Goal: Feedback & Contribution: Leave review/rating

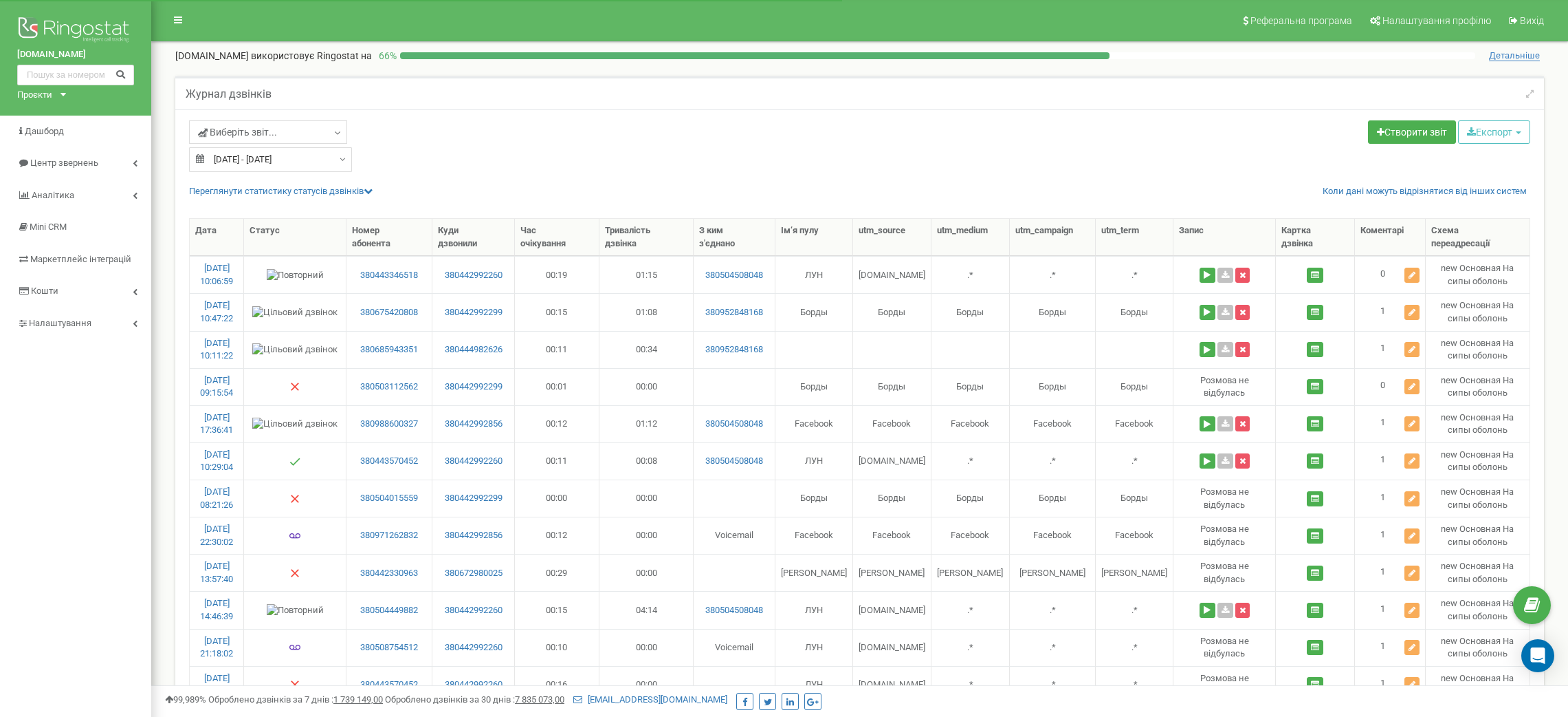
select select "50"
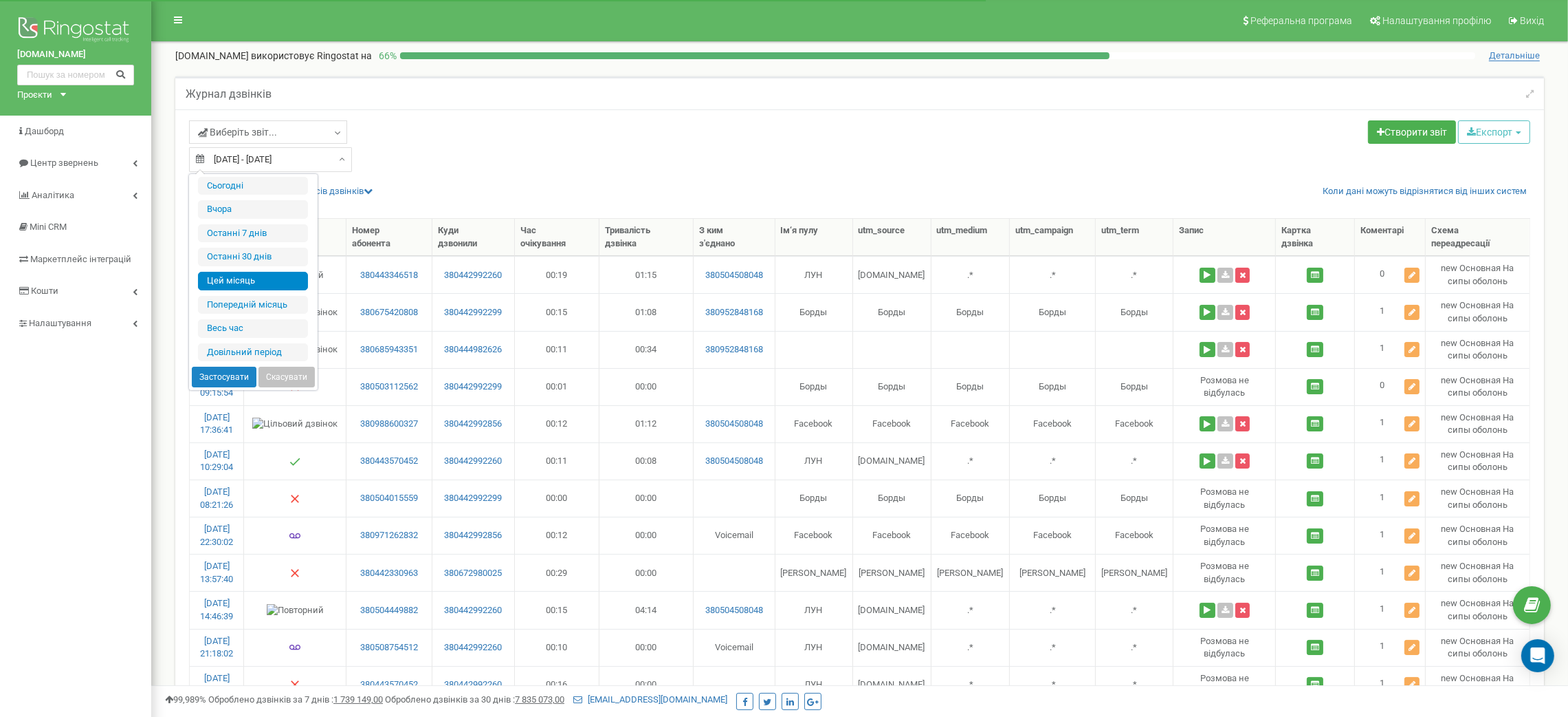
click at [328, 168] on input "01.09.2025 - 19.09.2025" at bounding box center [270, 159] width 163 height 25
click at [274, 289] on li "Цей місяць" at bounding box center [252, 281] width 110 height 18
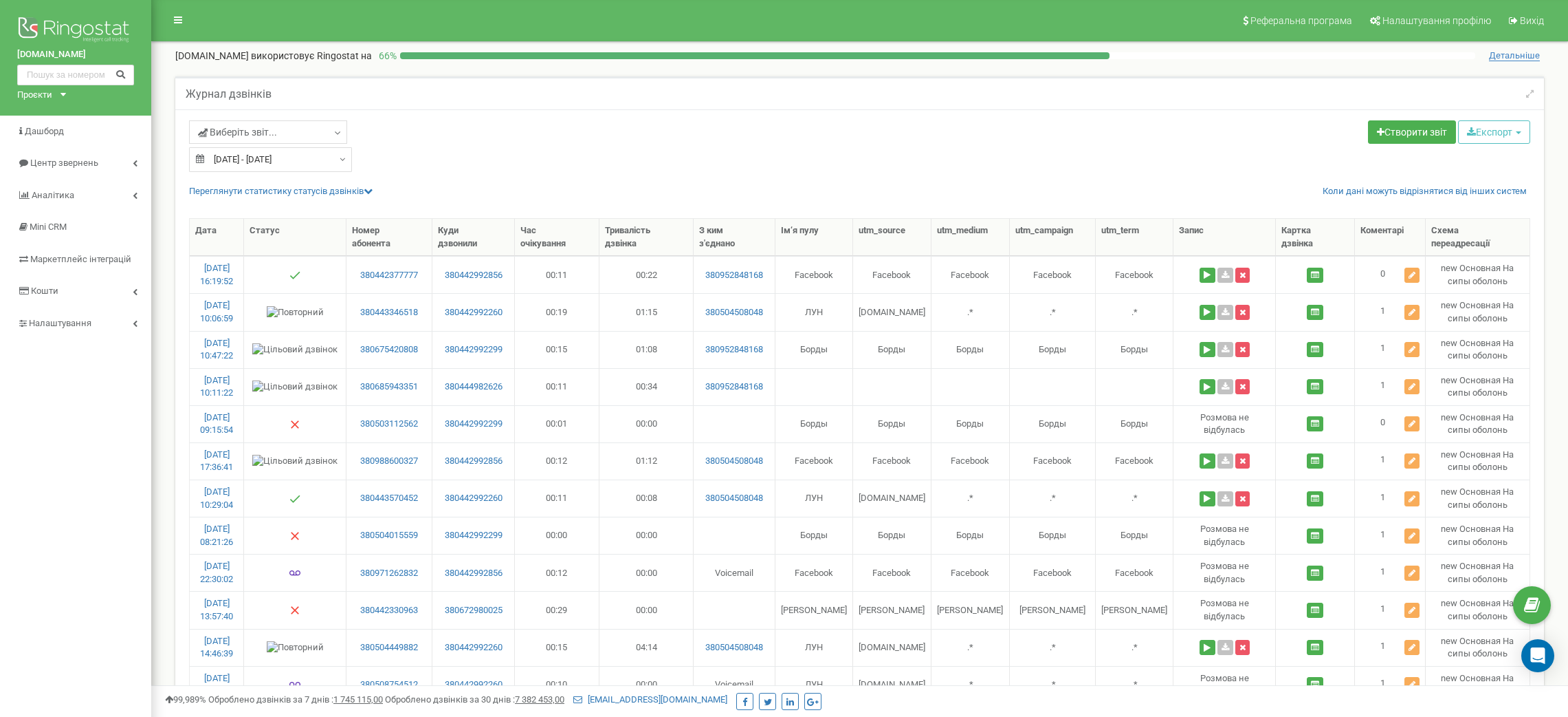
select select "50"
type input "01.09.2025"
type input "19.09.2025"
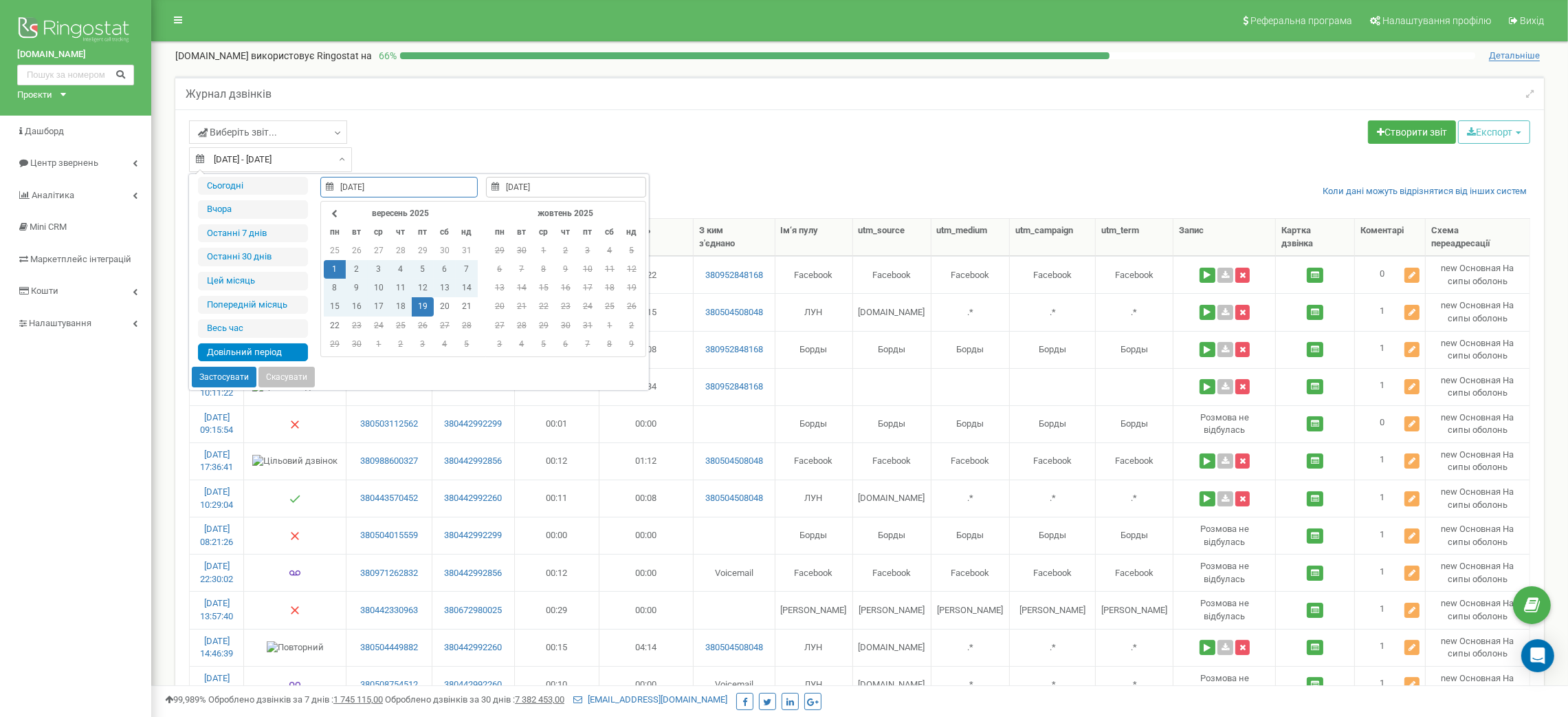
click at [255, 158] on input "01.09.2025 - 19.09.2025" at bounding box center [270, 159] width 163 height 25
type input "22.09.2025"
type input "01.09.2025"
type input "19.09.2025"
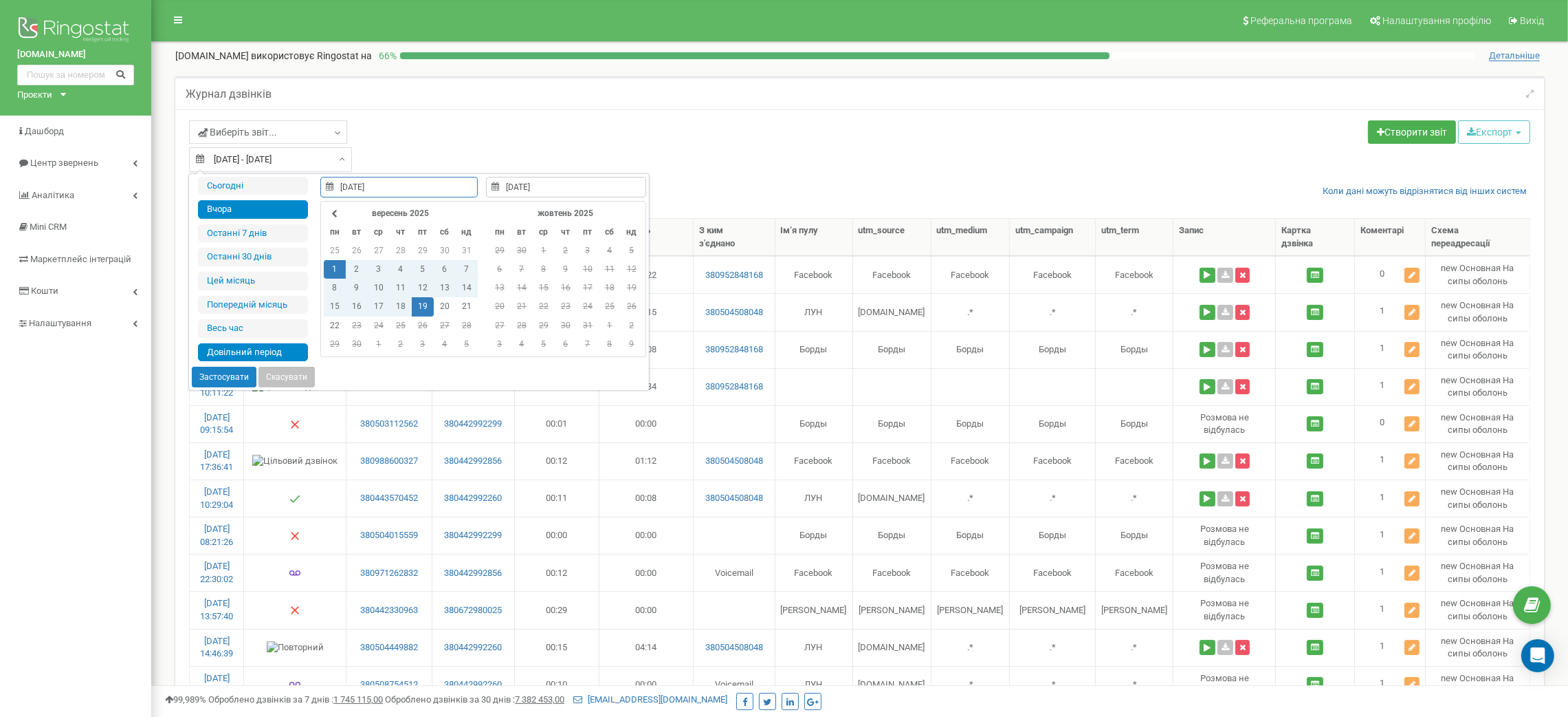
type input "21.09.2025"
type input "01.09.2025"
type input "19.09.2025"
type input "16.09.2025"
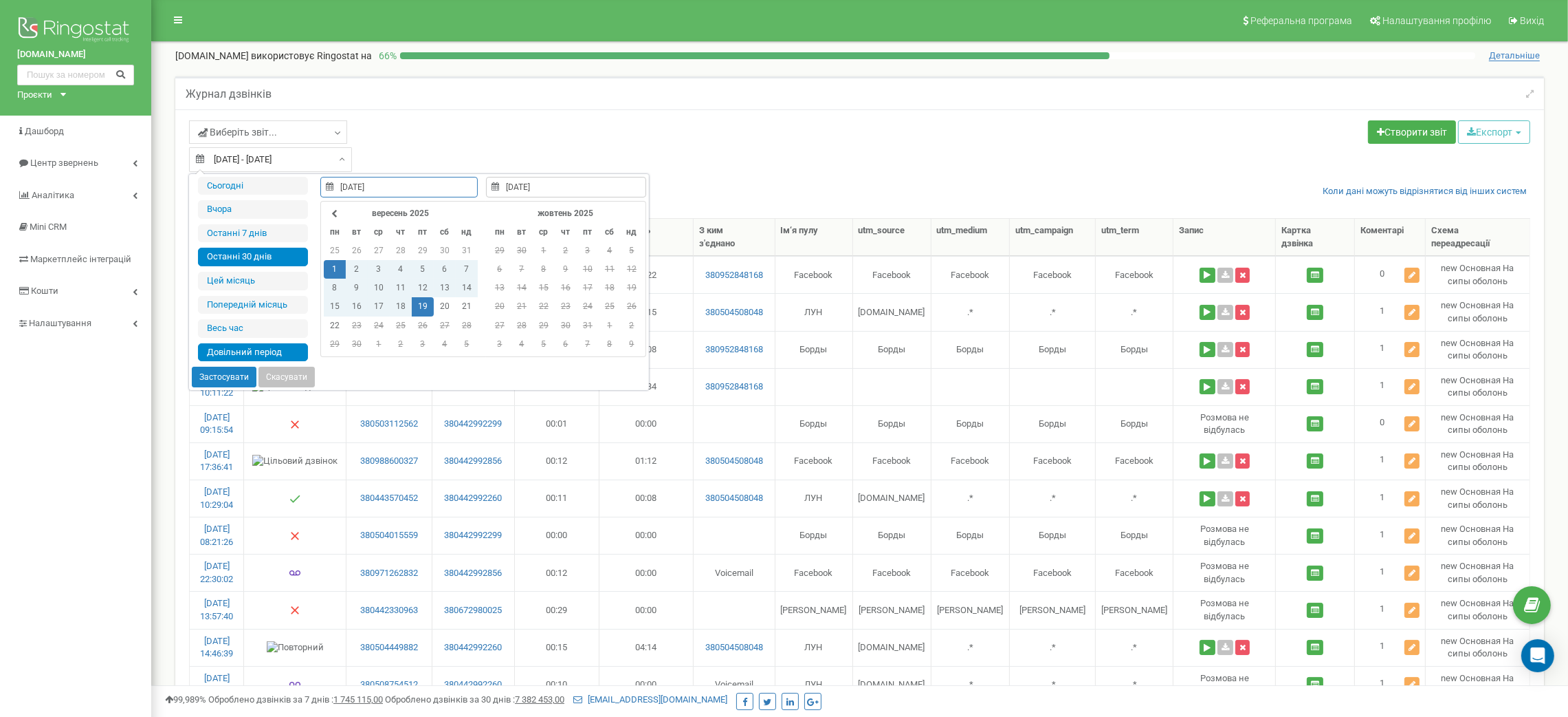
type input "22.09.2025"
type input "01.09.2025"
type input "19.09.2025"
type input "24.08.2025"
type input "22.09.2025"
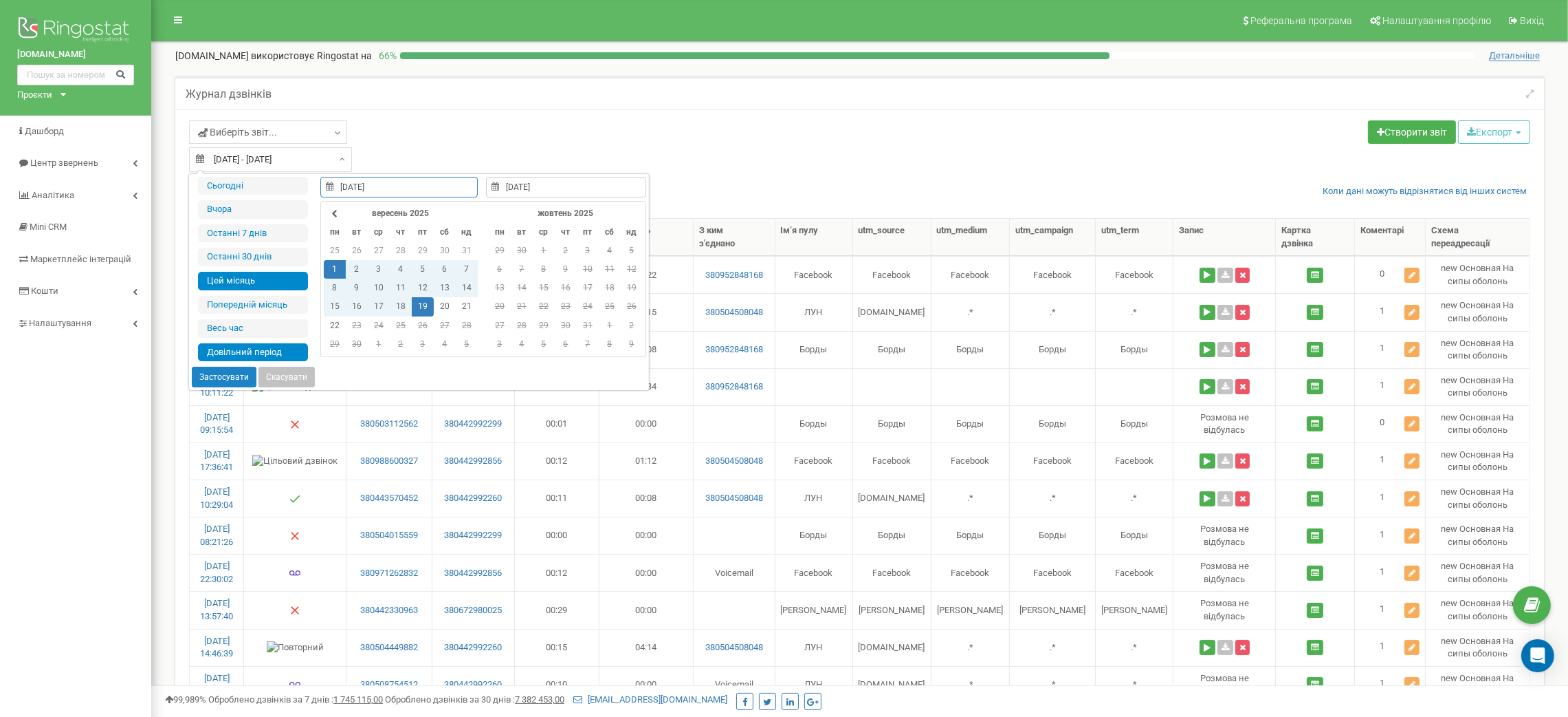
type input "01.09.2025"
type input "19.09.2025"
type input "24.08.2025"
type input "22.09.2025"
type input "01.09.2025"
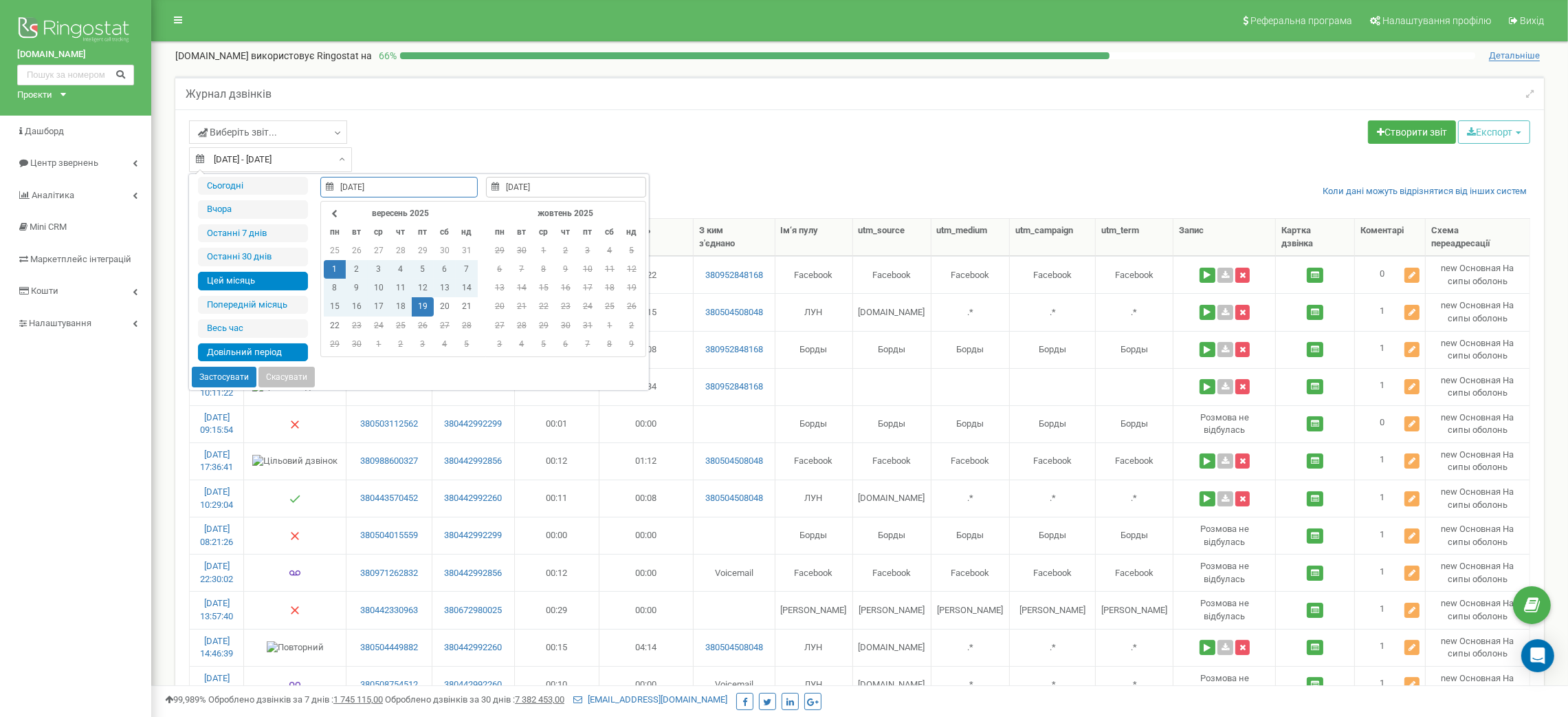
type input "22.09.2025"
click at [266, 281] on li "Цей місяць" at bounding box center [252, 281] width 110 height 18
type input "[DATE] - [DATE]"
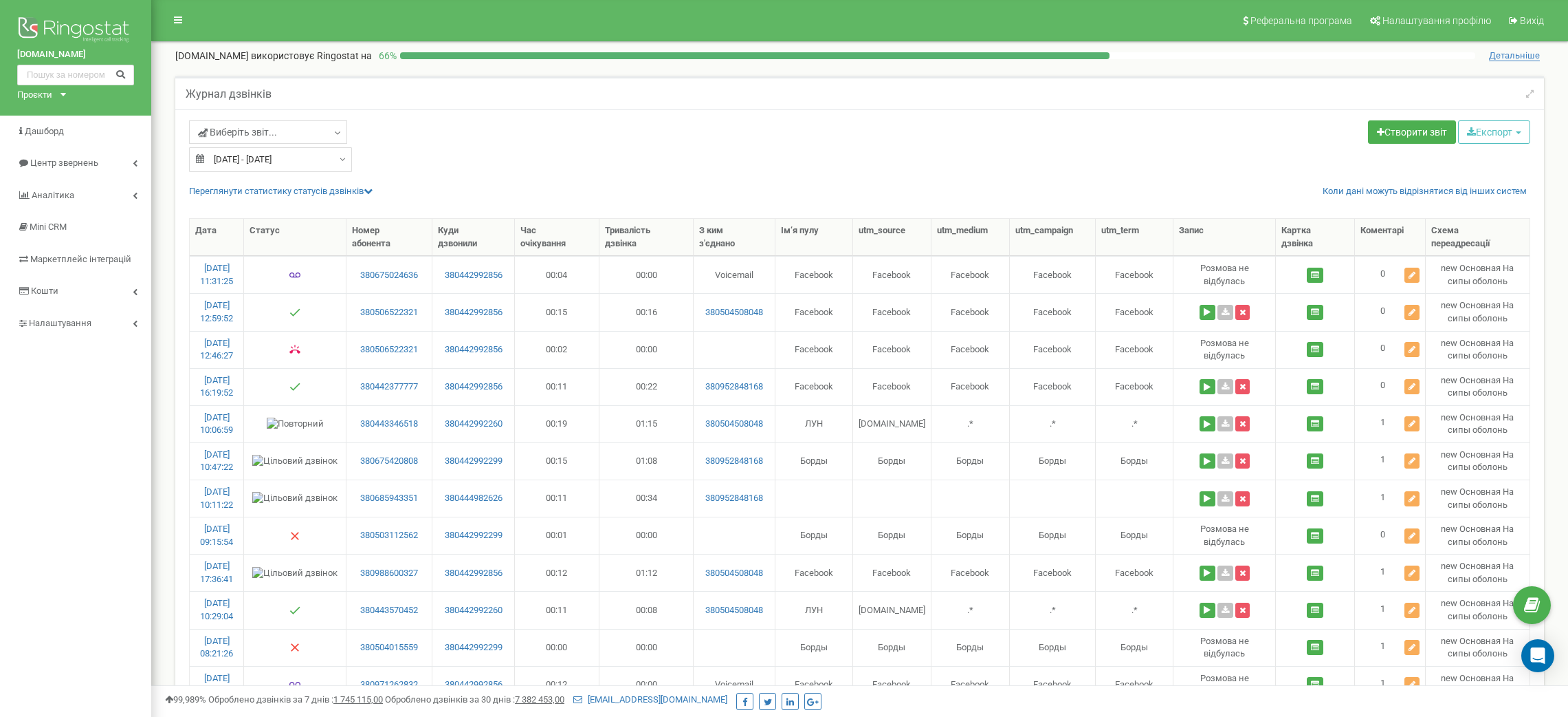
select select "50"
drag, startPoint x: 430, startPoint y: 286, endPoint x: 375, endPoint y: 287, distance: 55.0
click at [375, 287] on td "380675024636" at bounding box center [389, 274] width 86 height 37
copy link "0675024636"
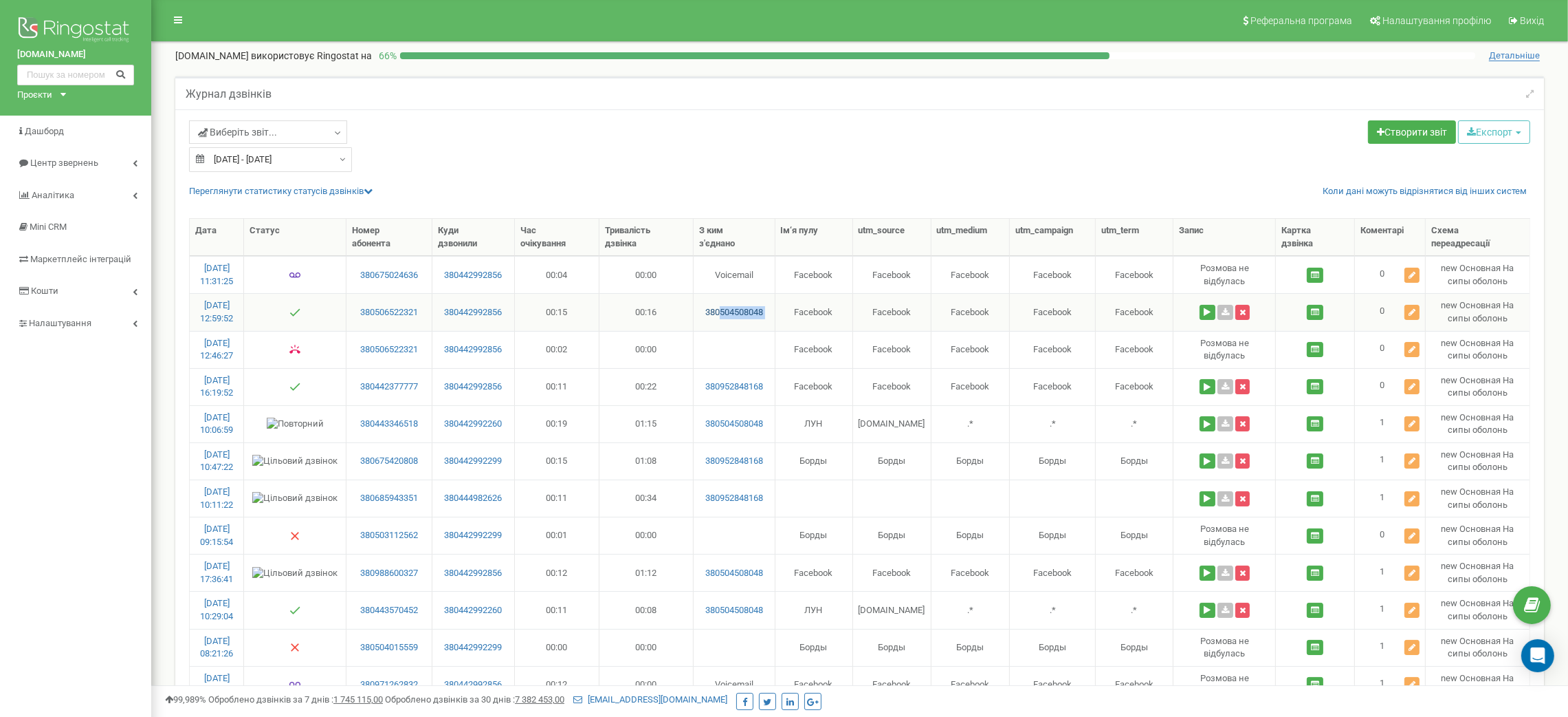
drag, startPoint x: 791, startPoint y: 324, endPoint x: 736, endPoint y: 308, distance: 57.3
click at [736, 308] on tr "20.09.2025 12:59:52 380506522321 380442992856 00:15 00:16 380504508048 Facebook…" at bounding box center [860, 311] width 1340 height 37
click at [857, 158] on div "Виберіть звіт... 24-30 Вересень 1 26 23 19.03 19 2025" at bounding box center [519, 146] width 681 height 52
click at [1200, 388] on button at bounding box center [1207, 387] width 16 height 15
click at [1409, 388] on icon at bounding box center [1411, 386] width 7 height 9
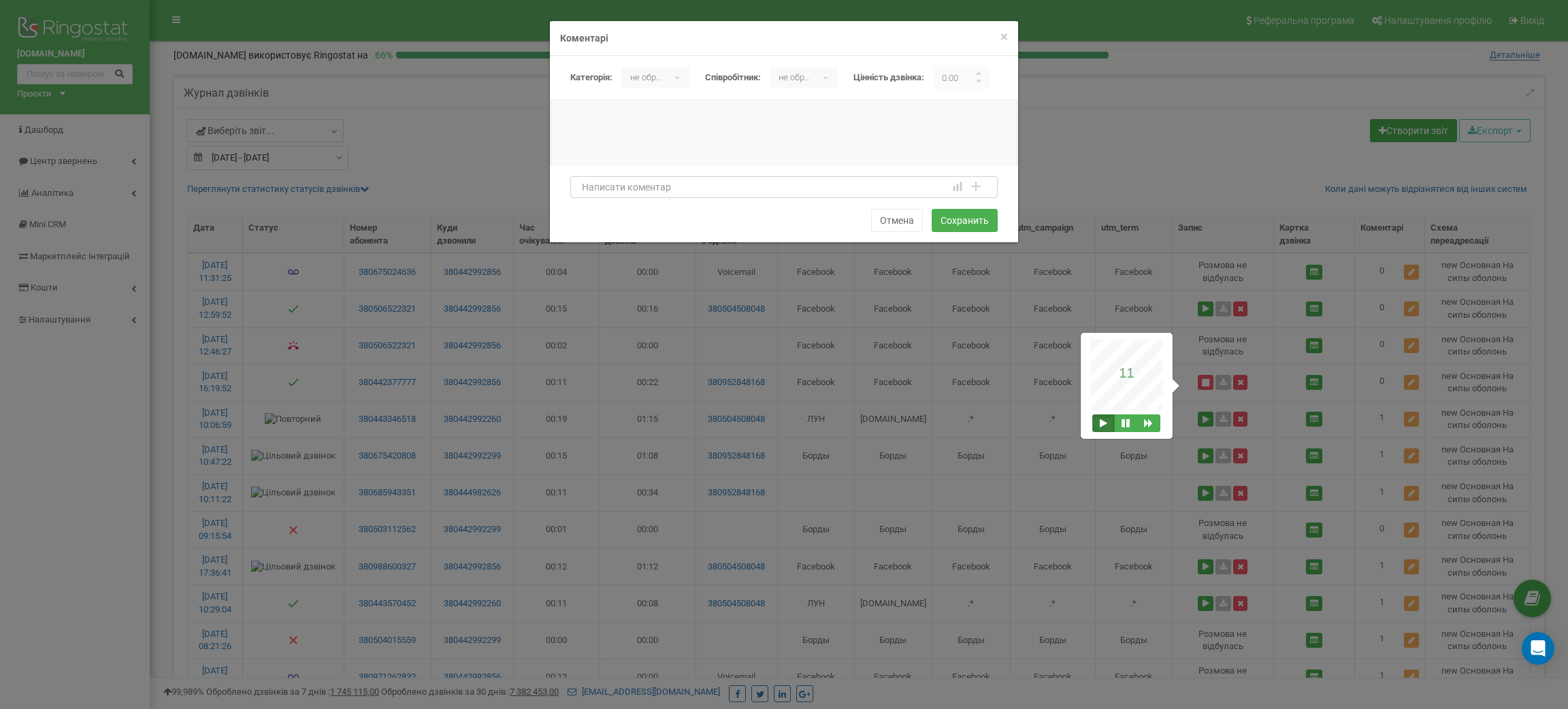
click at [770, 189] on textarea at bounding box center [784, 187] width 427 height 22
type textarea "W"
type textarea "Цікавить 1к.кв по програмі ЄОселя"
click at [635, 85] on p "не обрано" at bounding box center [645, 77] width 47 height 21
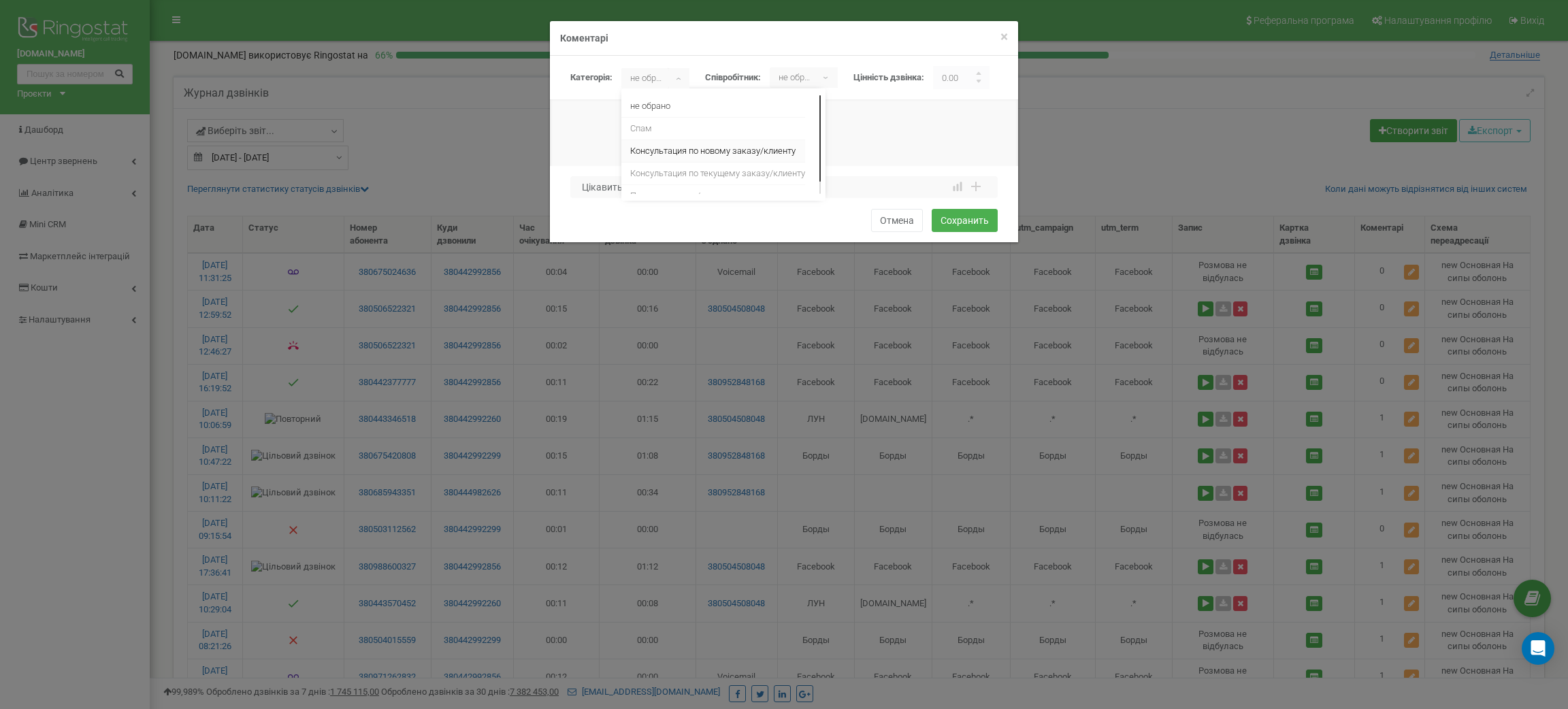
click at [666, 147] on li "Консультация по новому заказу/клиенту" at bounding box center [713, 151] width 183 height 23
drag, startPoint x: 964, startPoint y: 80, endPoint x: 926, endPoint y: 80, distance: 38.0
click at [926, 80] on div "Категорія: не обрано Спам Консультация по новому заказу/клиенту Консультация по…" at bounding box center [789, 77] width 437 height 23
type input "0"
click at [875, 178] on textarea "Цікавить 1к.кв по програмі ЄОселя" at bounding box center [784, 187] width 427 height 22
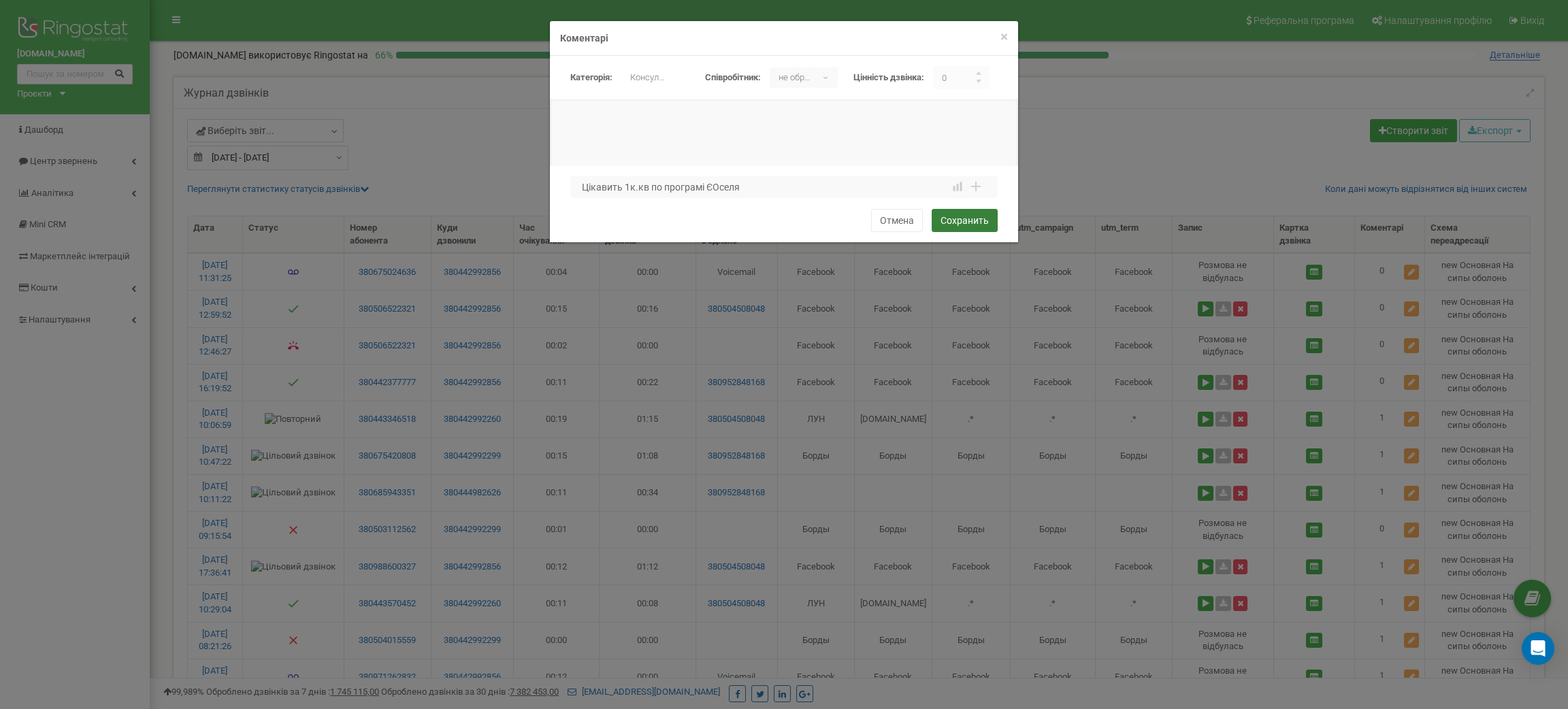
click at [952, 223] on button "Сохранить" at bounding box center [964, 220] width 66 height 23
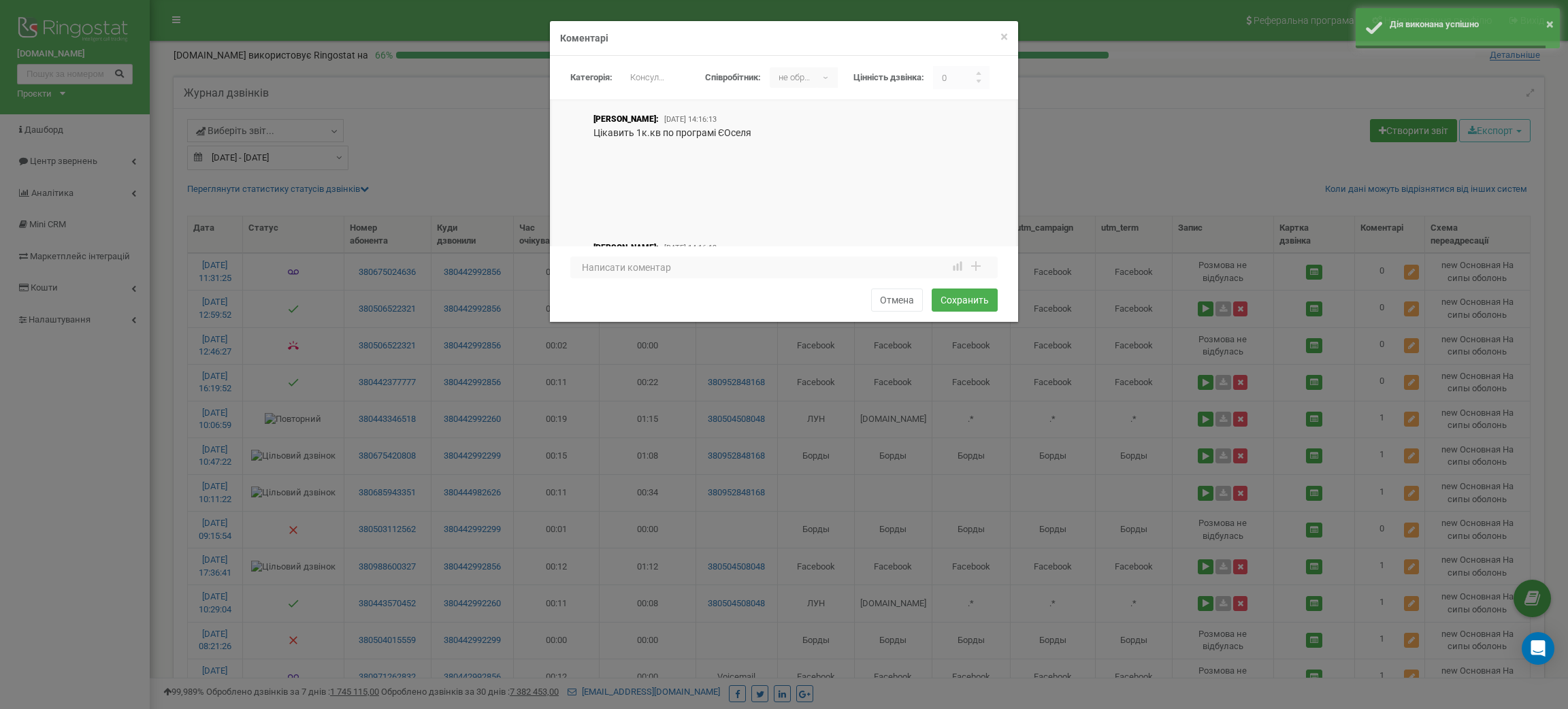
click at [435, 312] on div "× Закрити Коментарі Категорія: не обрано Спам Консультация по новому заказу/кли…" at bounding box center [784, 354] width 1568 height 709
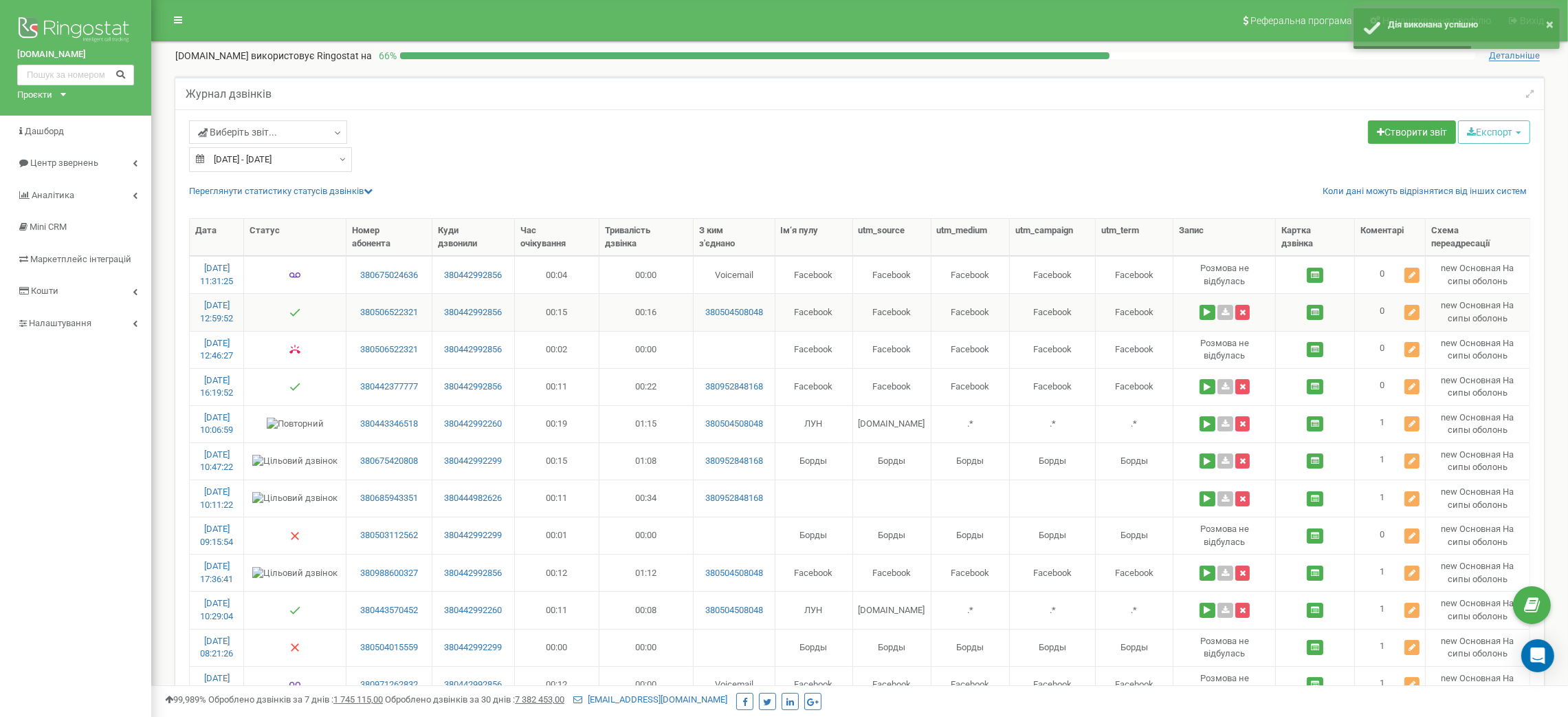
click at [1200, 305] on div at bounding box center [1207, 312] width 16 height 15
click at [1200, 308] on button at bounding box center [1207, 312] width 16 height 15
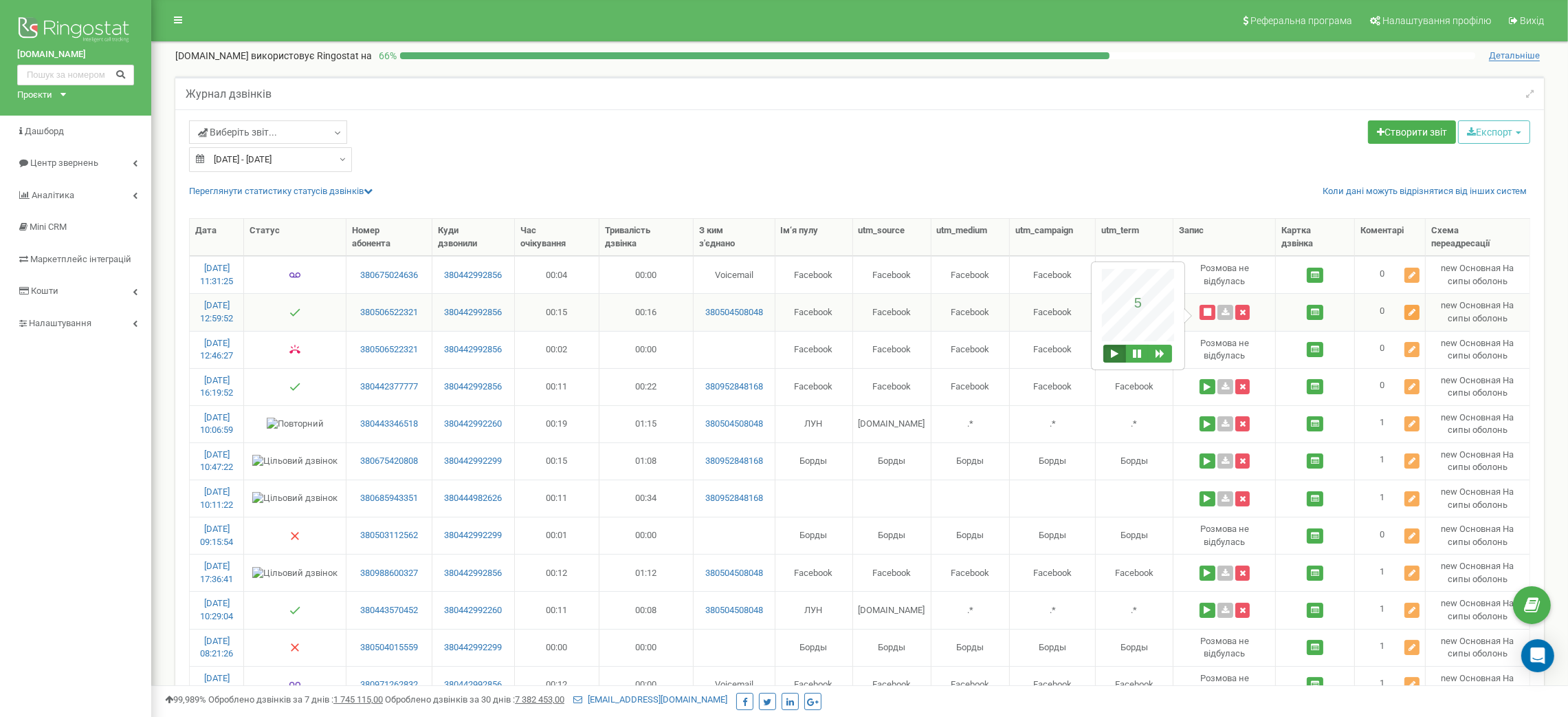
click at [1411, 306] on button at bounding box center [1412, 312] width 15 height 15
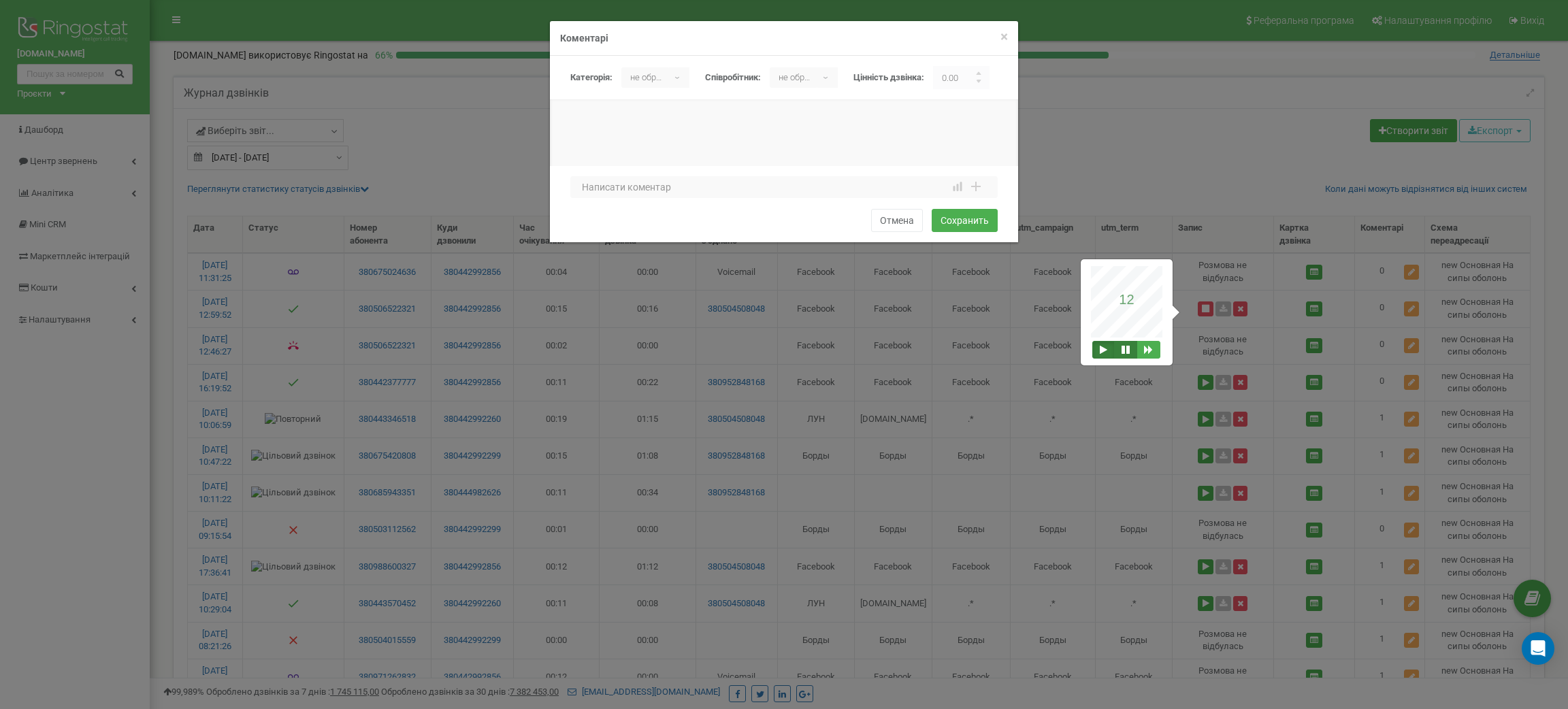
drag, startPoint x: 1123, startPoint y: 346, endPoint x: 959, endPoint y: 18, distance: 366.7
click at [1120, 343] on button at bounding box center [1125, 349] width 23 height 18
drag, startPoint x: 957, startPoint y: 72, endPoint x: 925, endPoint y: 76, distance: 32.2
click at [925, 76] on div "Категорія: не обрано Спам Консультация по новому заказу/клиенту Консультация по…" at bounding box center [789, 77] width 437 height 23
type input "-"
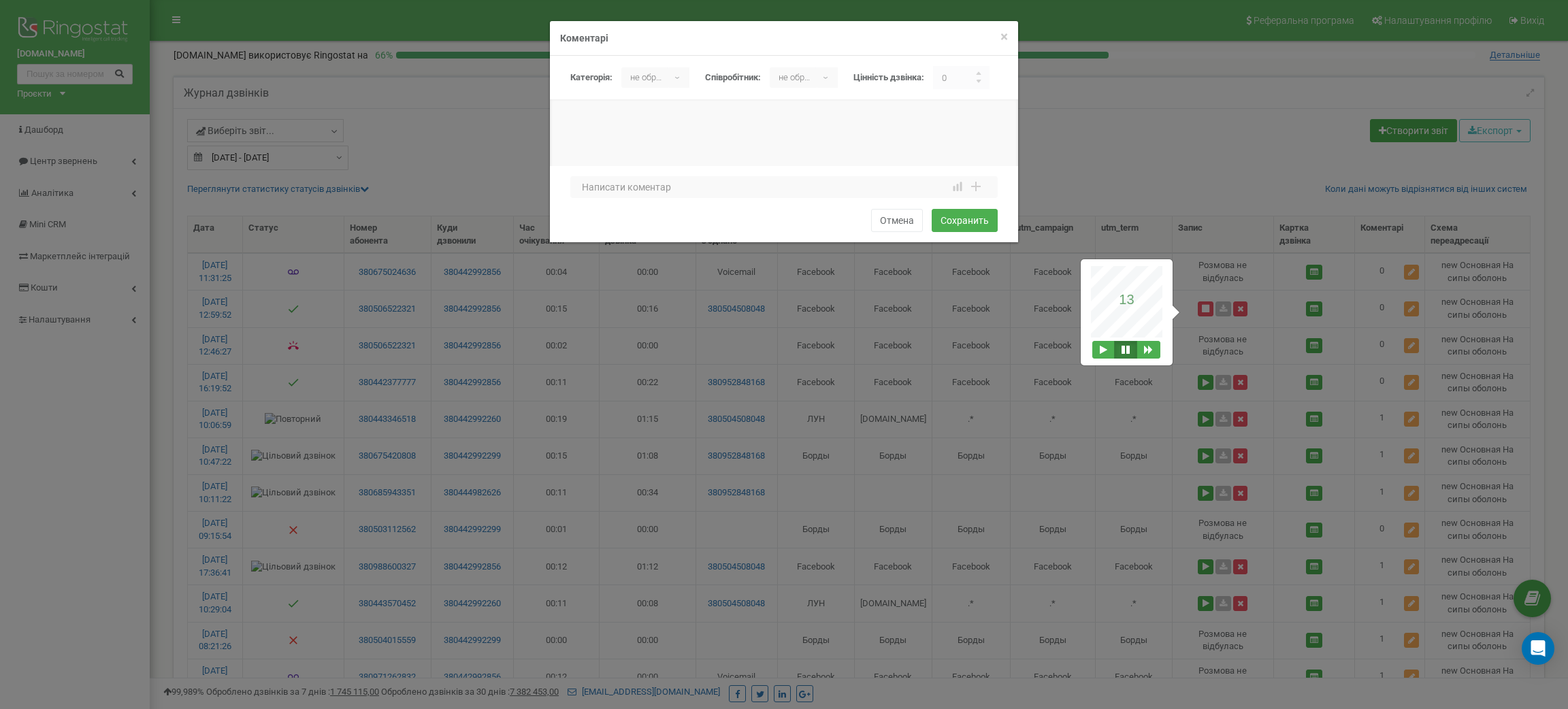
type input "0"
click at [651, 69] on p "не обрано" at bounding box center [645, 77] width 47 height 21
click at [640, 130] on li "Спам" at bounding box center [713, 129] width 183 height 23
click at [646, 204] on div "1 2 3 4 5 6 7 8 9 10 1 2 3 4 5 6 7 8 9 10 bad attention good" at bounding box center [784, 191] width 427 height 28
click at [636, 194] on textarea at bounding box center [784, 187] width 427 height 22
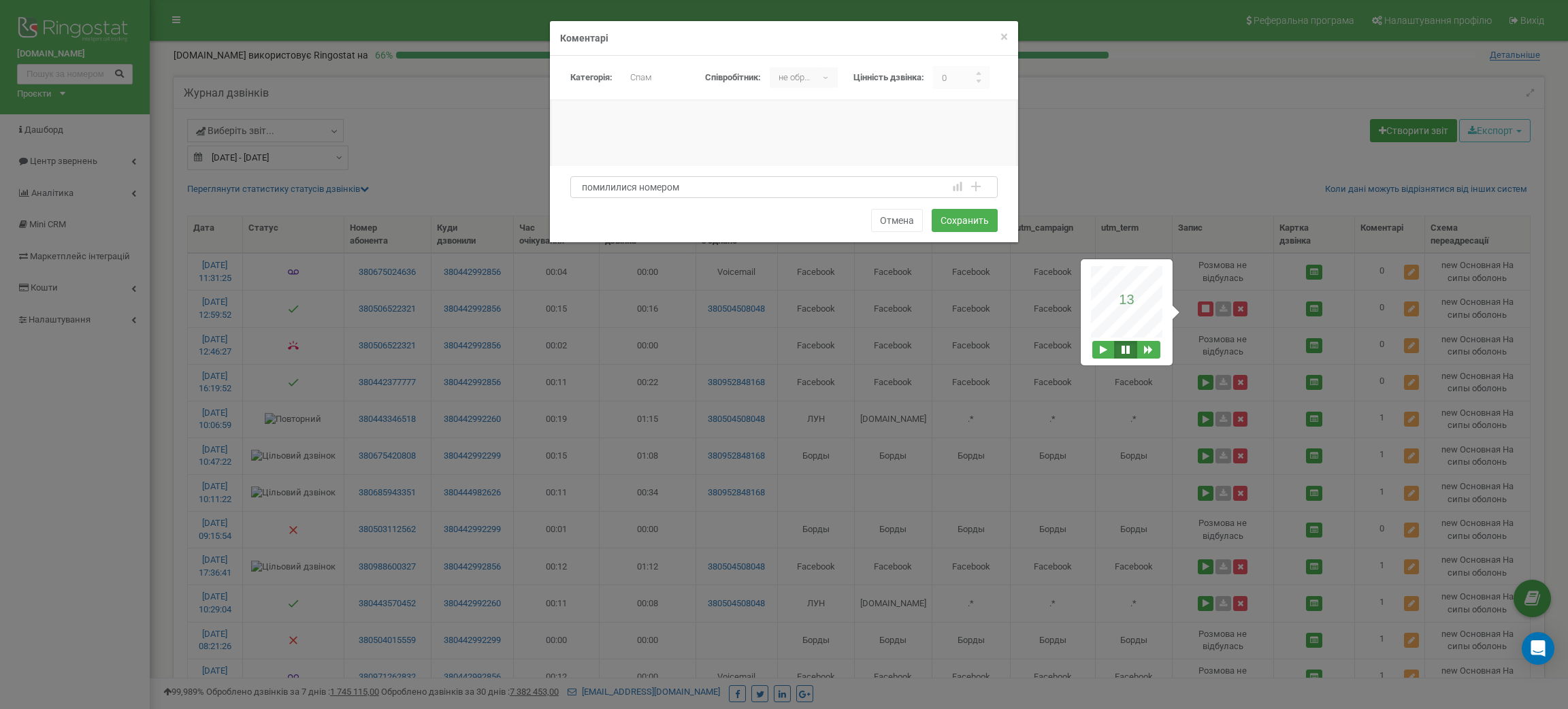
drag, startPoint x: 692, startPoint y: 191, endPoint x: 585, endPoint y: 191, distance: 107.0
click at [585, 191] on textarea "помилилися номером" at bounding box center [784, 187] width 427 height 22
type textarea "помилилися номером"
click at [956, 223] on button "Сохранить" at bounding box center [964, 220] width 66 height 23
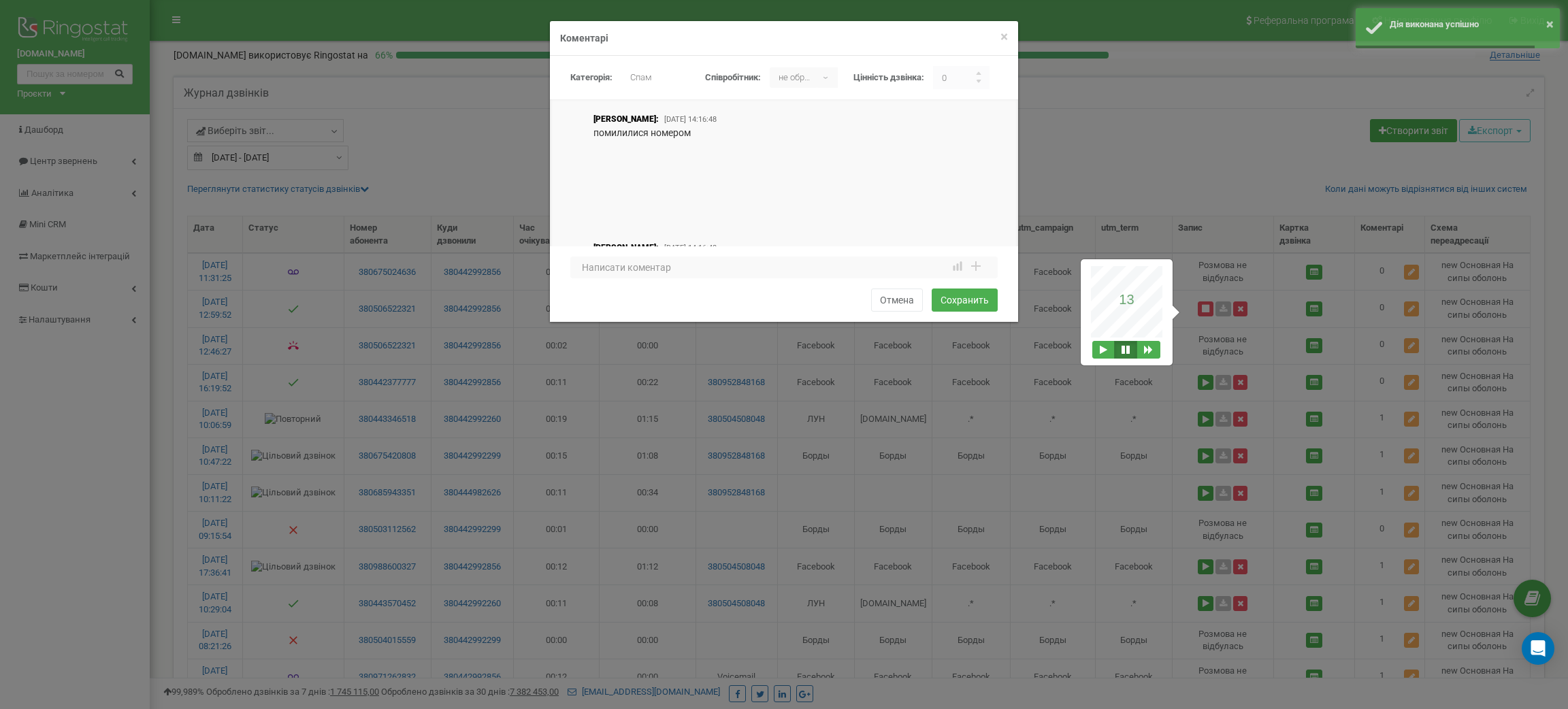
click at [1400, 342] on div "× Закрити Коментарі Категорія: не обрано Спам Консультация по новому заказу/кли…" at bounding box center [784, 354] width 1568 height 709
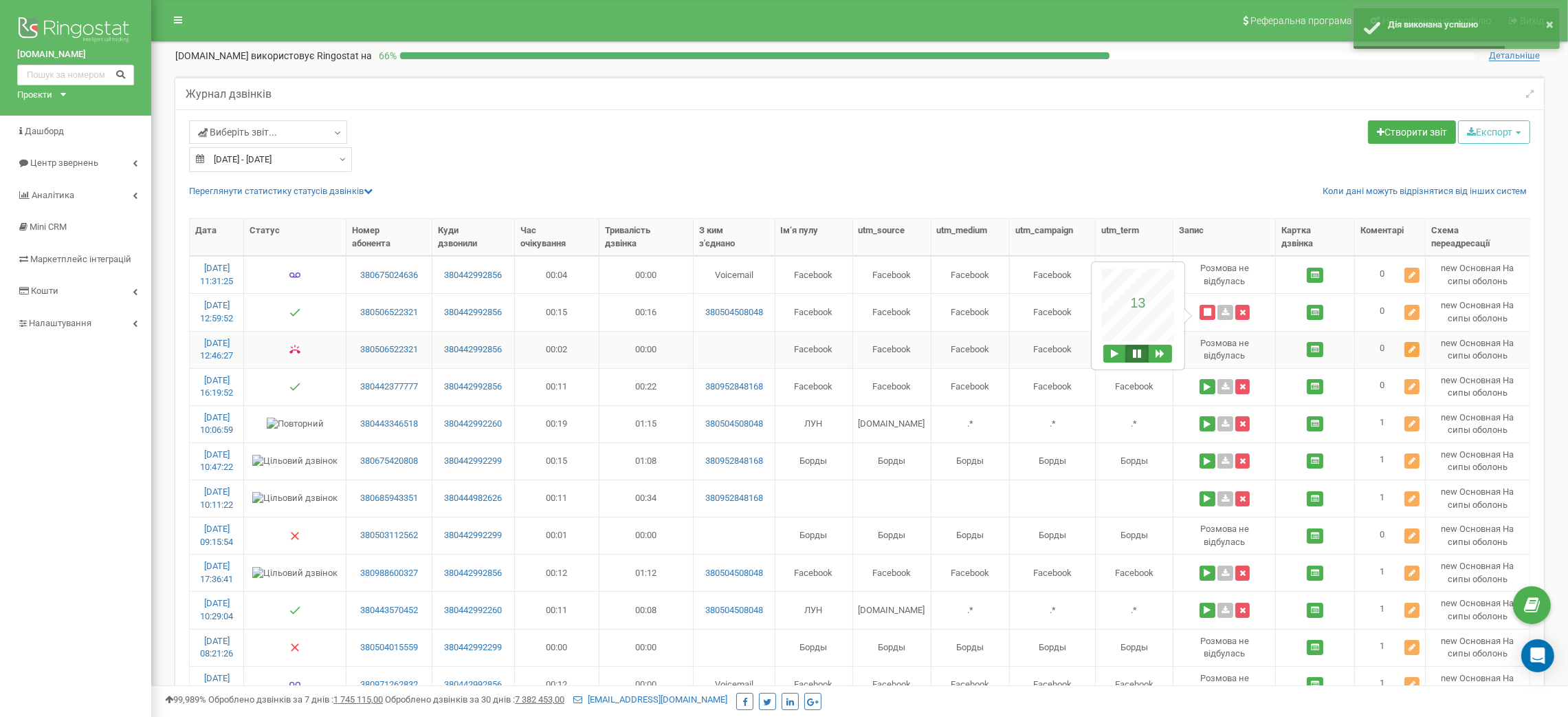
click at [1409, 350] on icon at bounding box center [1411, 349] width 7 height 9
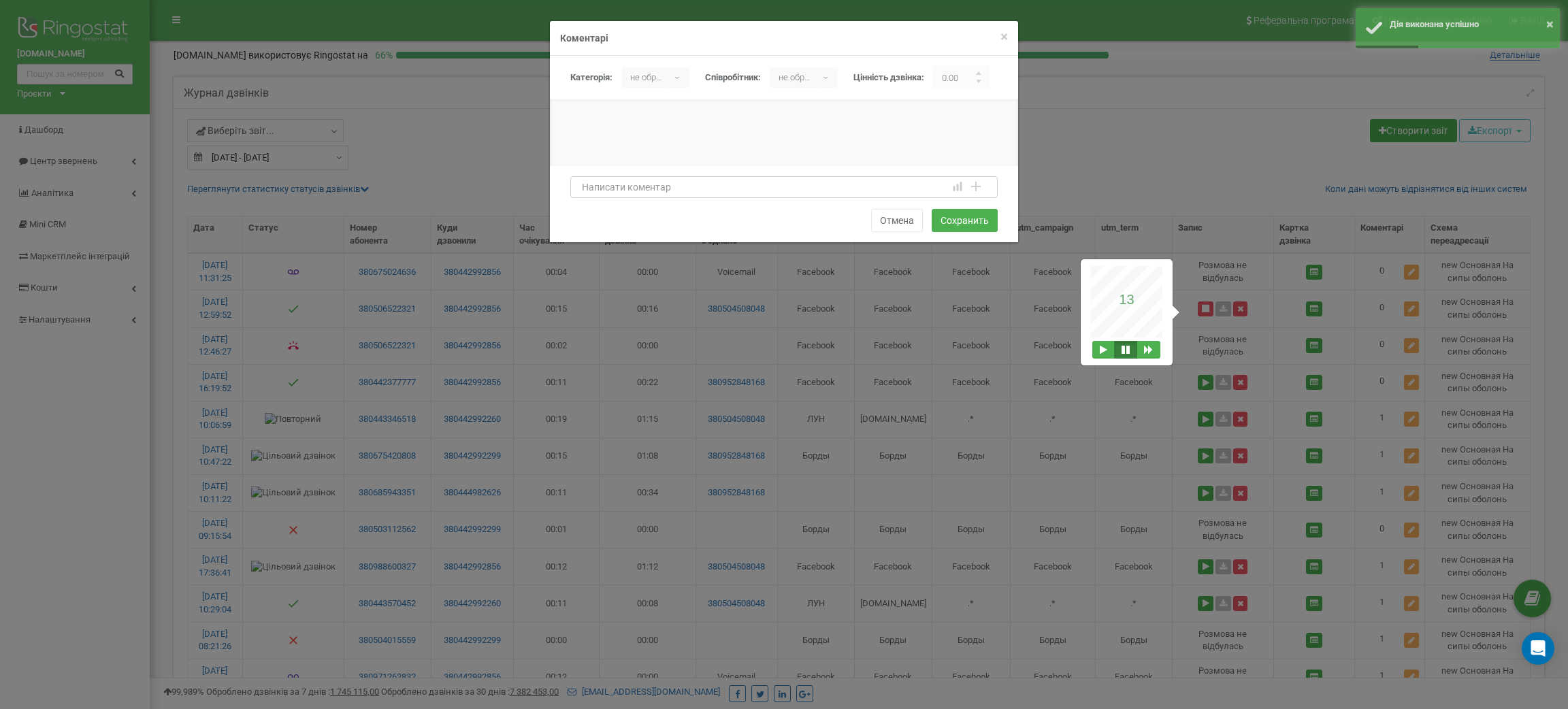
click at [814, 183] on textarea at bounding box center [784, 187] width 427 height 22
paste textarea "помилилися номером"
type textarea "помилилися номером"
click at [658, 83] on p "не обрано" at bounding box center [645, 77] width 47 height 21
drag, startPoint x: 685, startPoint y: 129, endPoint x: 692, endPoint y: 127, distance: 7.3
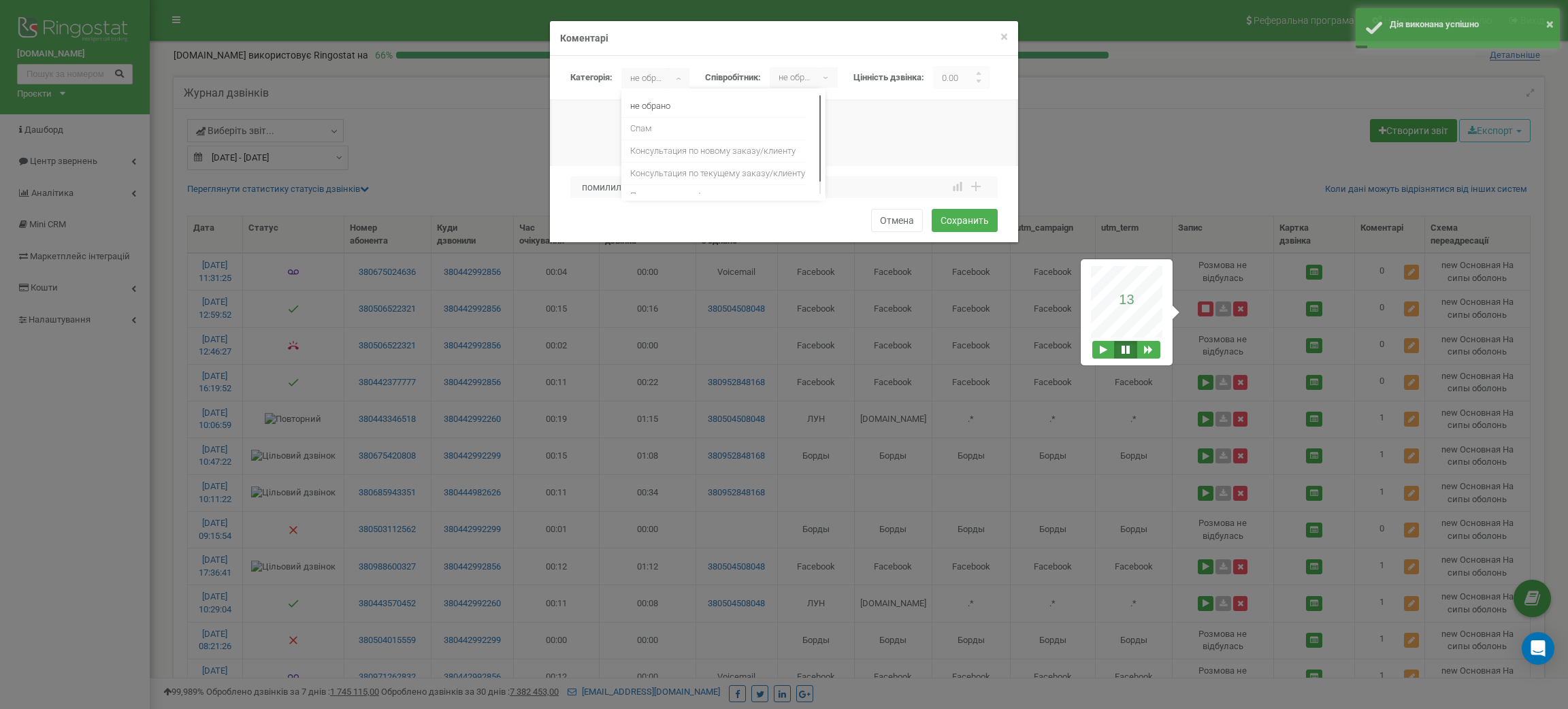
click at [685, 130] on li "Спам" at bounding box center [713, 129] width 183 height 23
drag, startPoint x: 963, startPoint y: 72, endPoint x: 930, endPoint y: 67, distance: 33.4
click at [930, 67] on div "Категорія: не обрано Спам Консультация по новому заказу/клиенту Консультация по…" at bounding box center [789, 77] width 437 height 23
type input "0"
click at [987, 222] on button "Сохранить" at bounding box center [964, 220] width 66 height 23
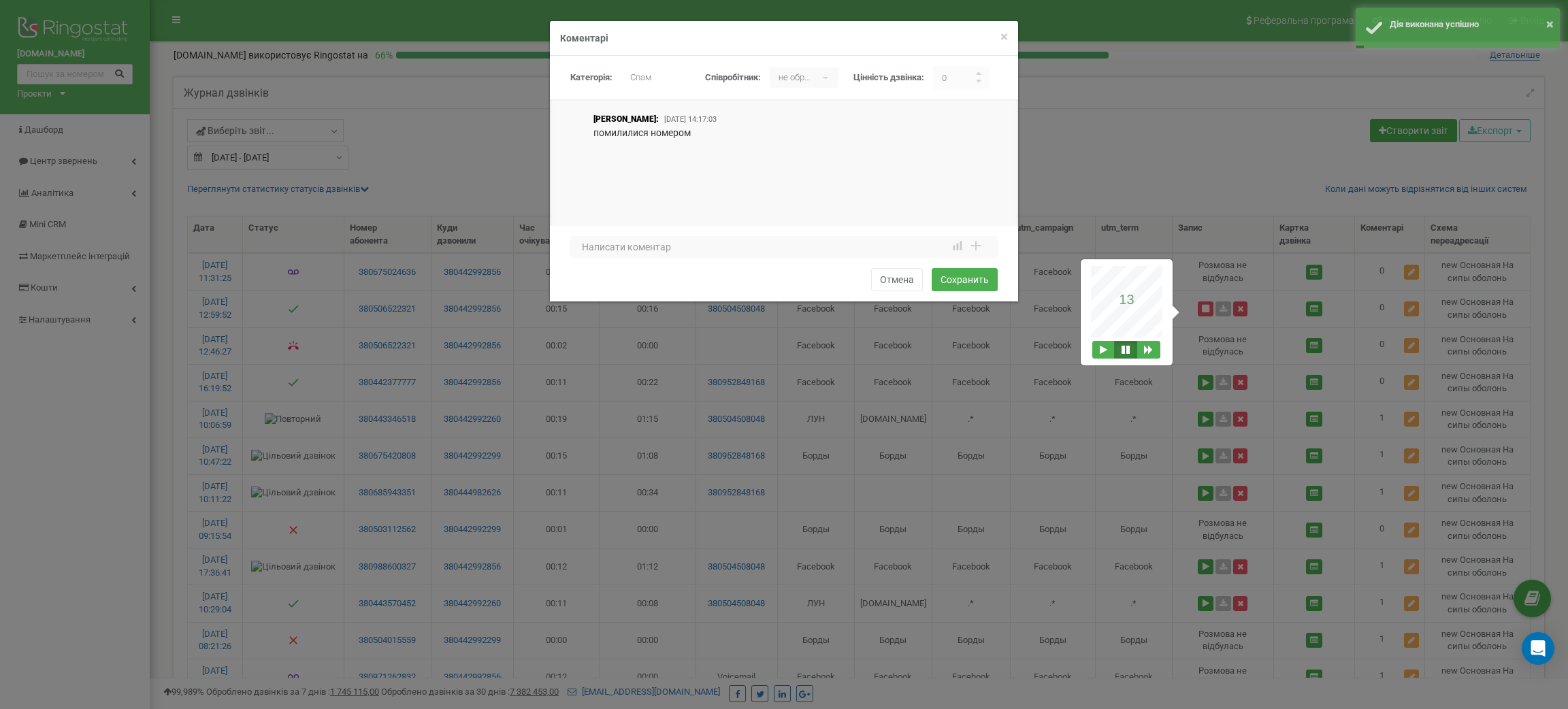
click at [398, 553] on div "× Закрити Коментарі Категорія: не обрано Спам Консультация по новому заказу/кли…" at bounding box center [784, 354] width 1568 height 709
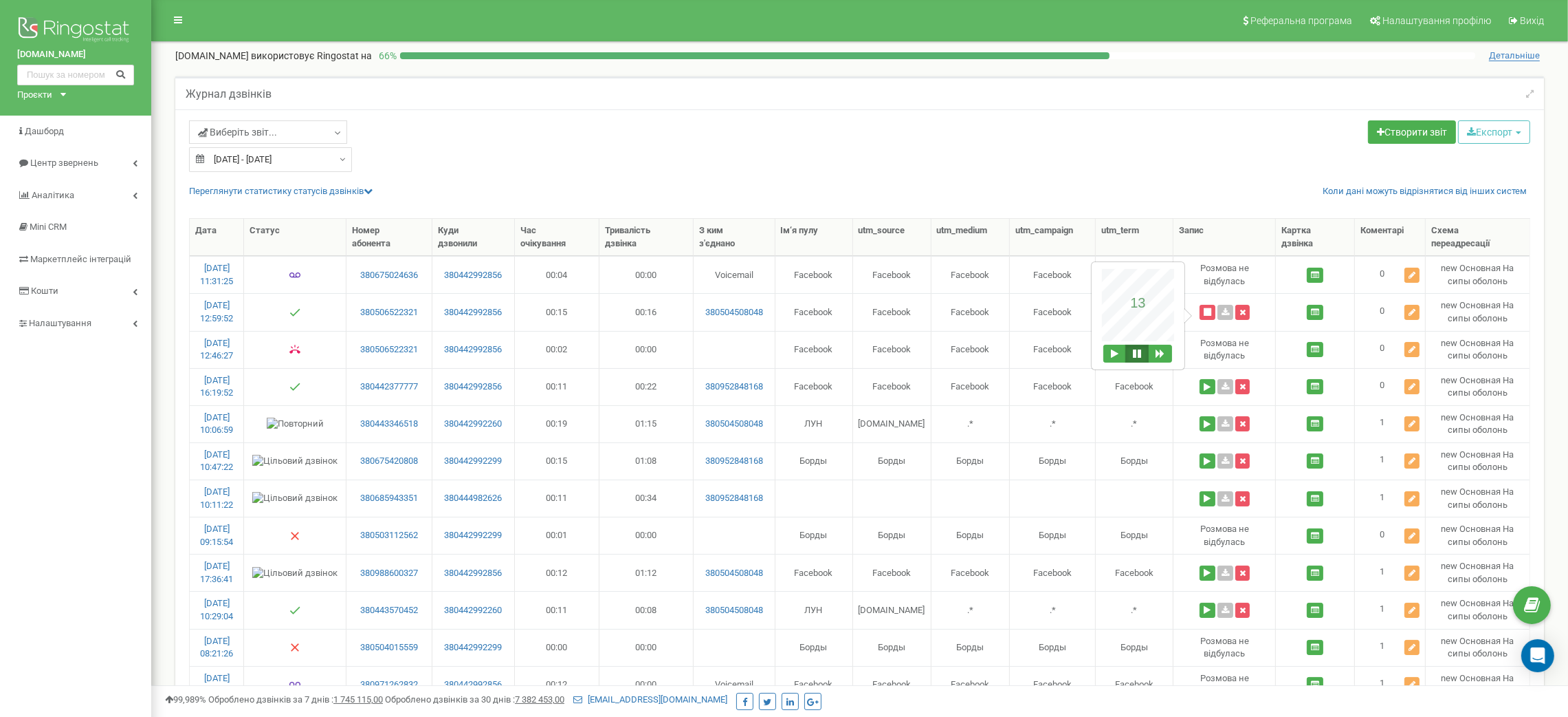
click at [282, 152] on input "[DATE] - [DATE]" at bounding box center [270, 159] width 163 height 25
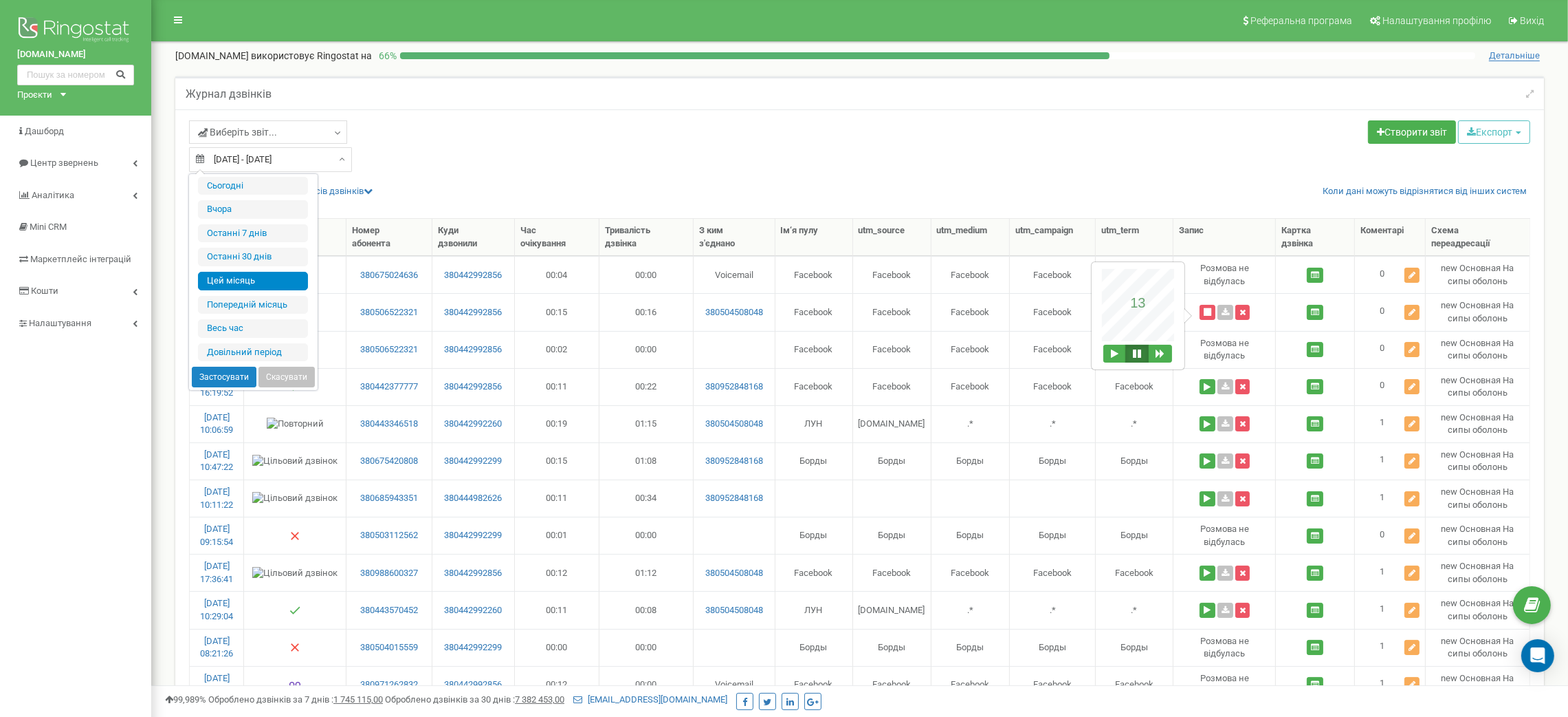
click at [273, 278] on li "Цей місяць" at bounding box center [252, 281] width 110 height 18
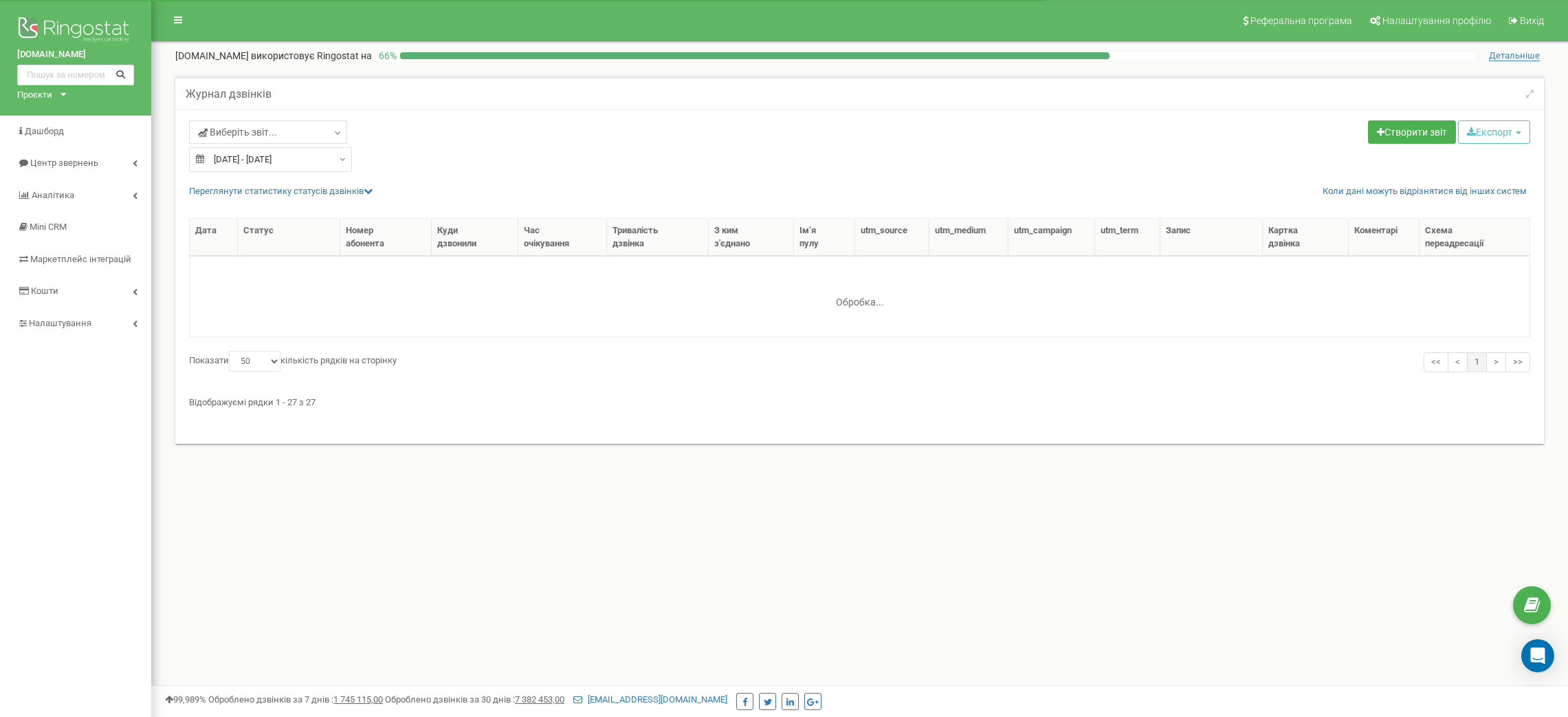
select select "50"
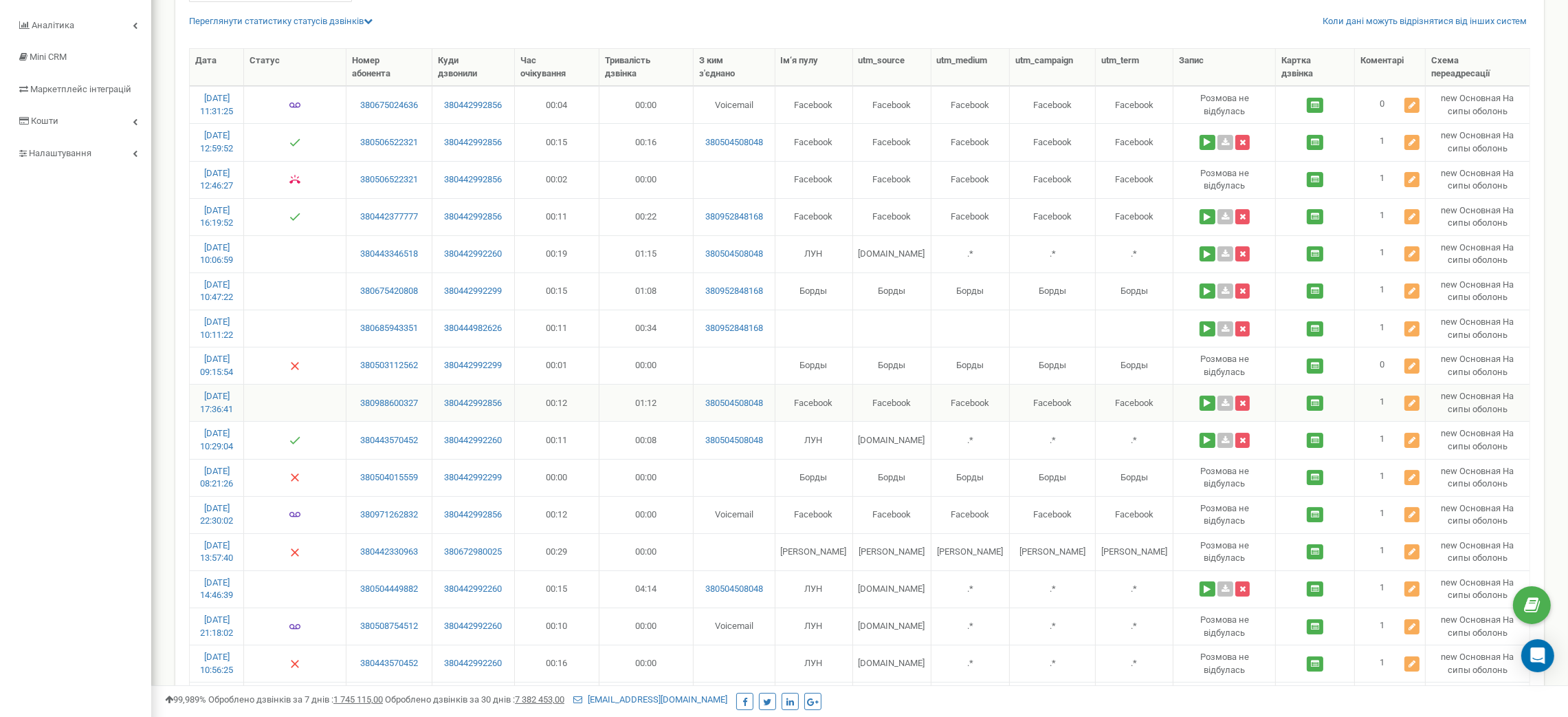
scroll to position [67, 0]
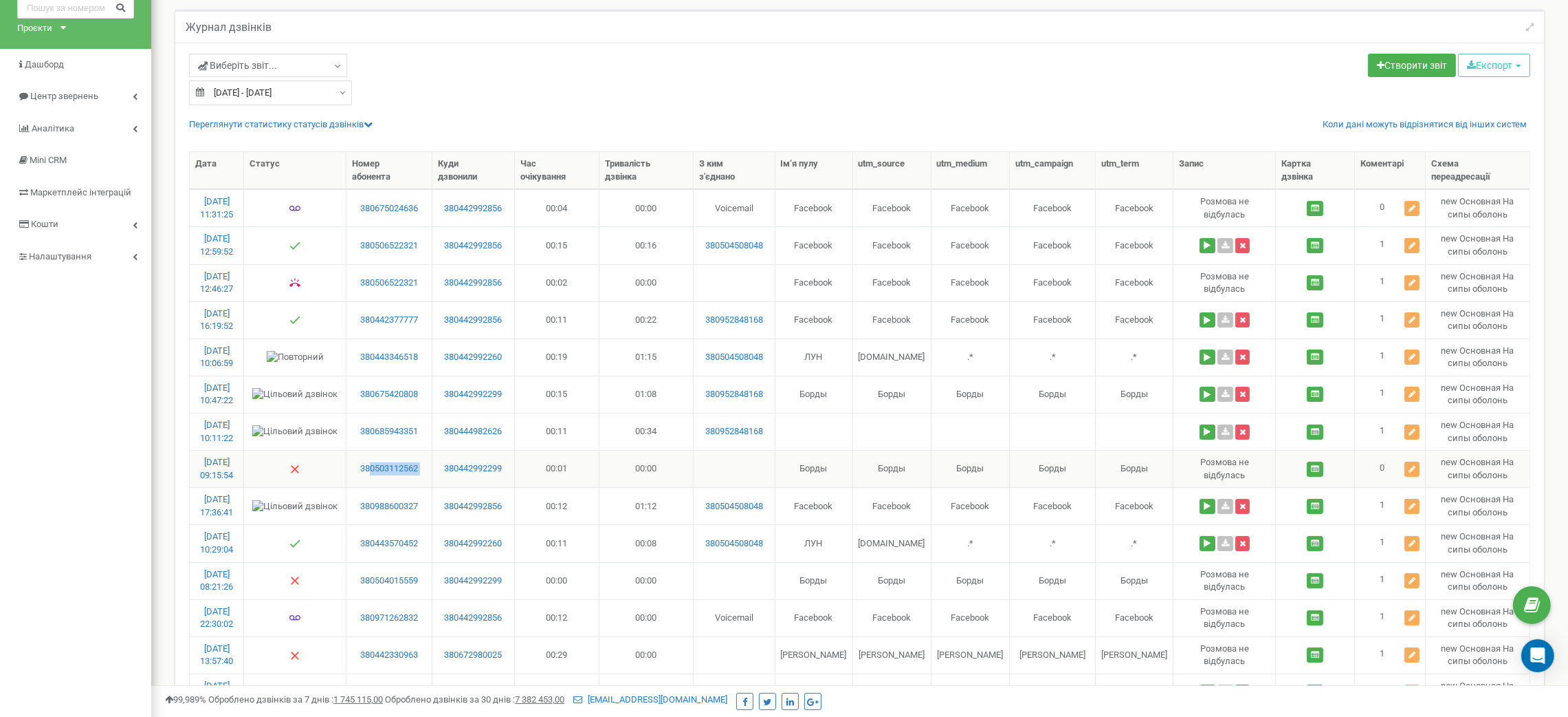
drag, startPoint x: 441, startPoint y: 478, endPoint x: 375, endPoint y: 480, distance: 66.0
click at [375, 480] on tr "17.09.2025 09:15:54 380503112562 380442992299 00:01 00:00 Борды Борды Борды Бор…" at bounding box center [860, 468] width 1340 height 37
copy link "0503112562"
click at [1409, 466] on icon at bounding box center [1411, 469] width 7 height 9
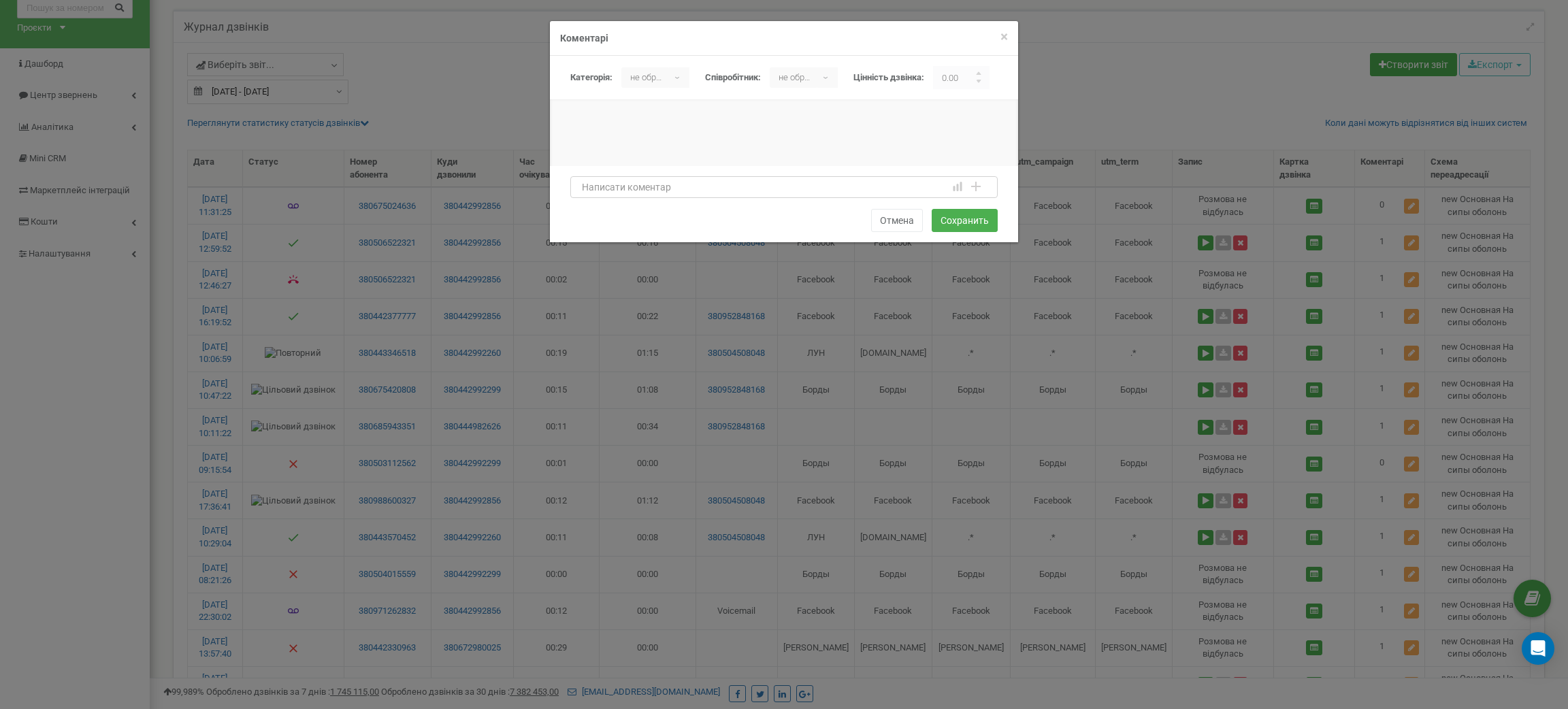
click at [709, 194] on textarea at bounding box center [784, 187] width 427 height 22
type textarea "випадково"
click at [673, 76] on div "не обрано ▾" at bounding box center [656, 77] width 68 height 21
click at [658, 128] on li "Спам" at bounding box center [713, 129] width 183 height 23
drag, startPoint x: 960, startPoint y: 76, endPoint x: 929, endPoint y: 77, distance: 31.0
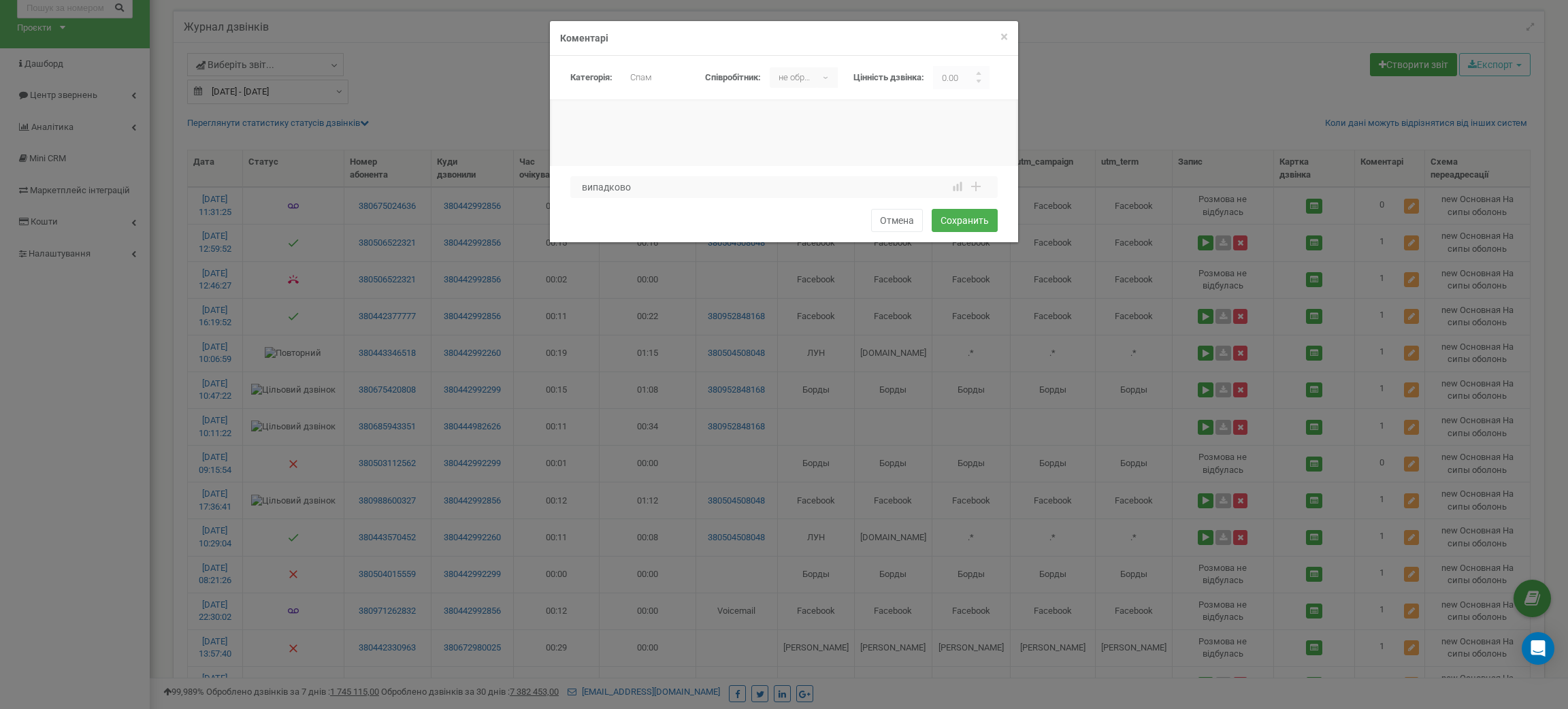
click at [929, 77] on div "Категорія: не обрано Спам Консультация по новому заказу/клиенту Консультация по…" at bounding box center [789, 77] width 437 height 23
type input "0"
click at [969, 218] on button "Сохранить" at bounding box center [964, 220] width 66 height 23
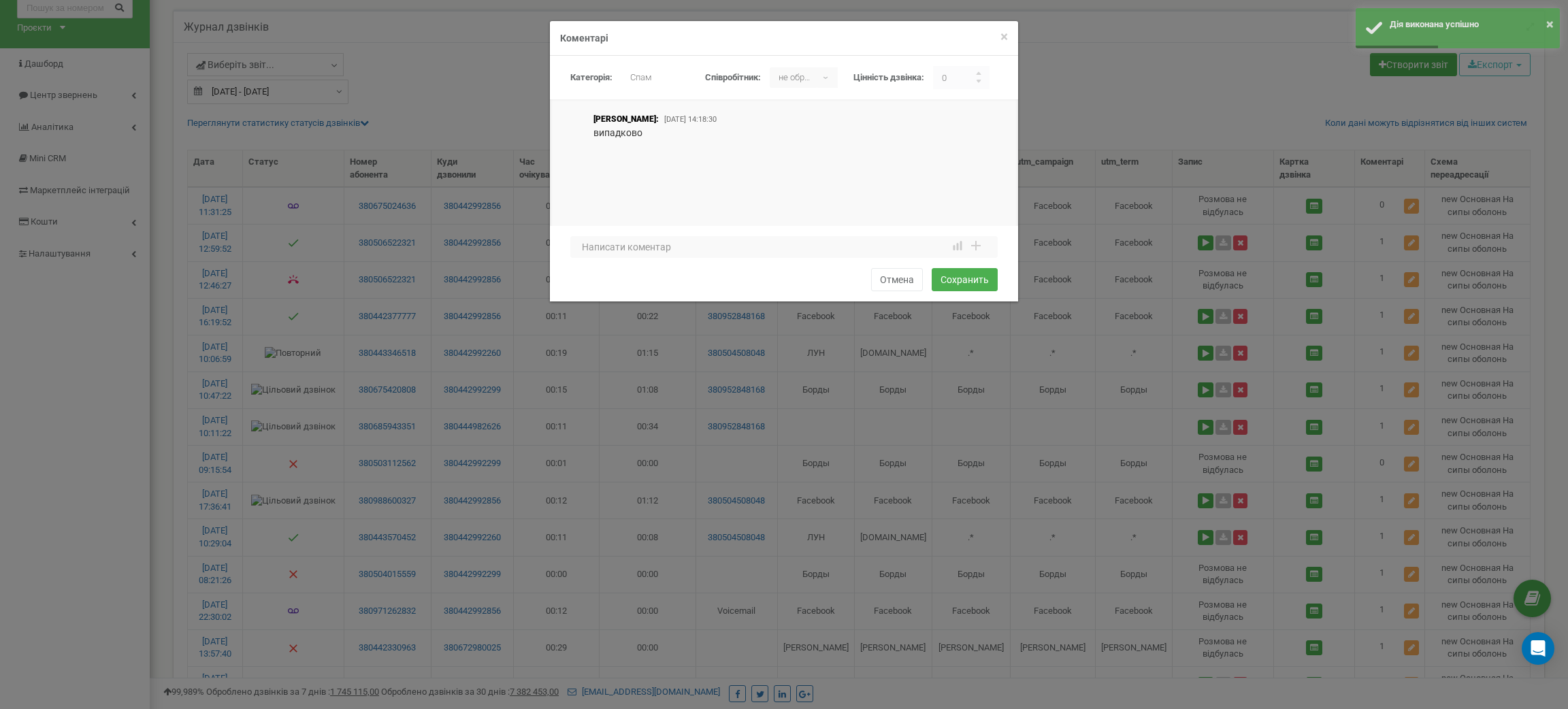
click at [1108, 75] on div "× Закрити Коментарі Категорія: не обрано Спам Консультация по новому заказу/кли…" at bounding box center [784, 354] width 1568 height 709
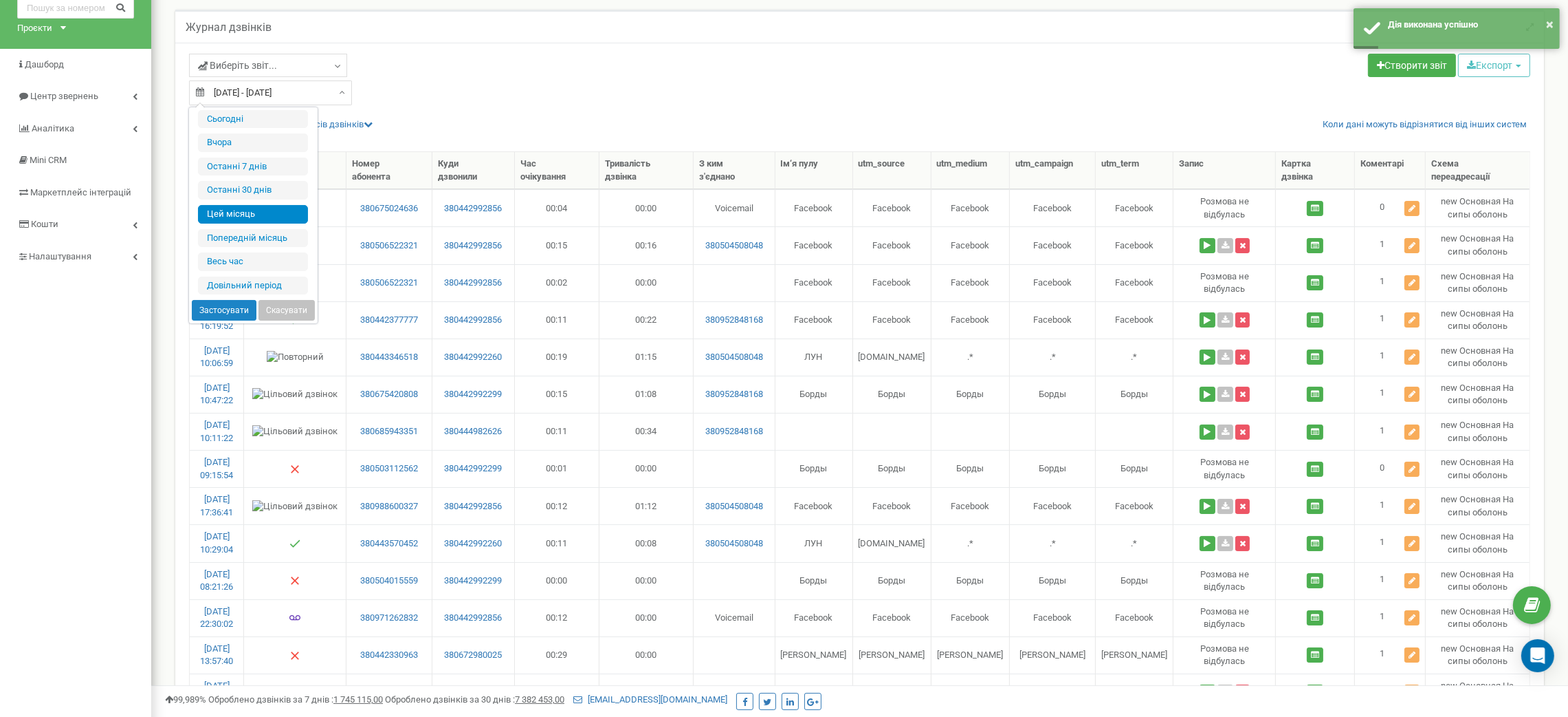
click at [311, 85] on input "01.09.2025 - 22.09.2025" at bounding box center [270, 93] width 163 height 25
click at [261, 218] on li "Цей місяць" at bounding box center [252, 214] width 110 height 18
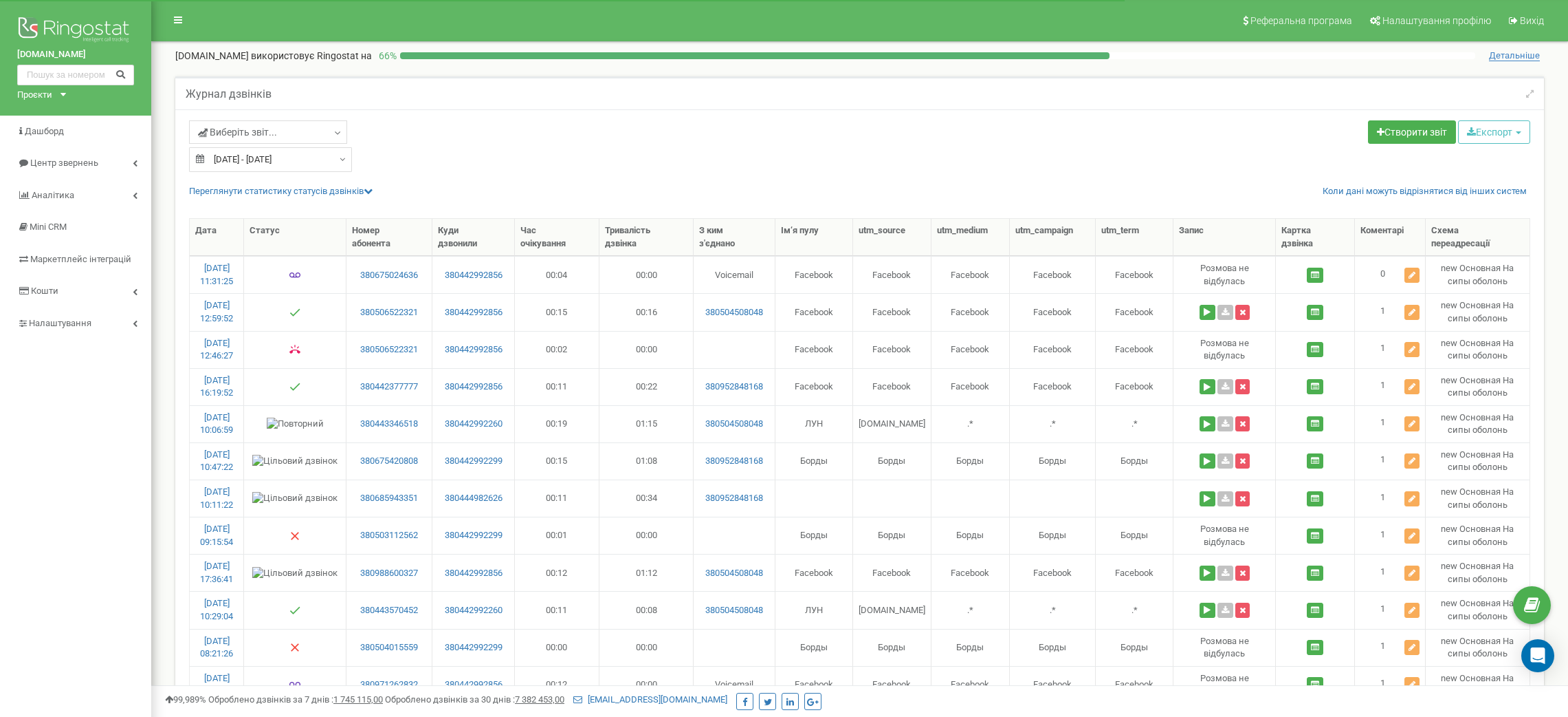
select select "50"
